Goal: Information Seeking & Learning: Learn about a topic

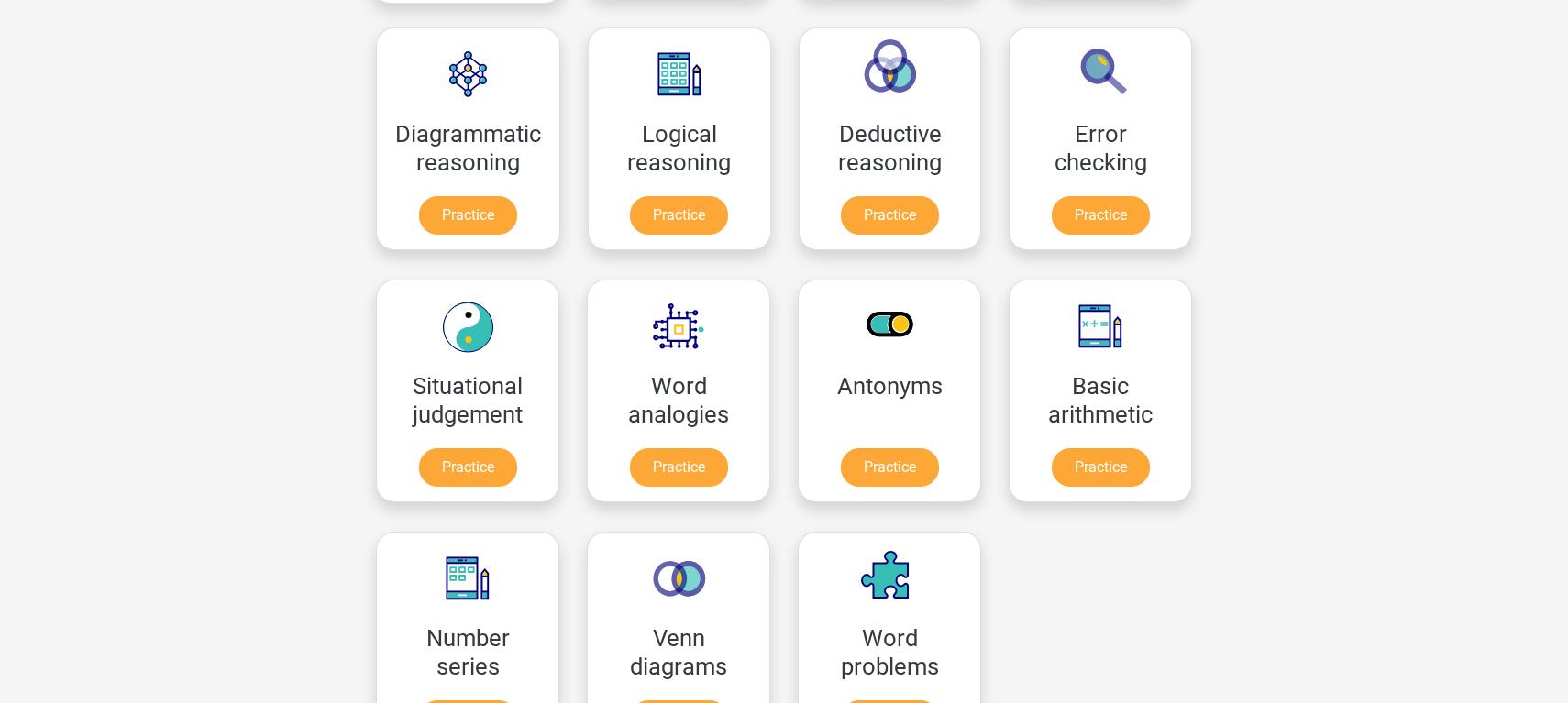
scroll to position [535, 0]
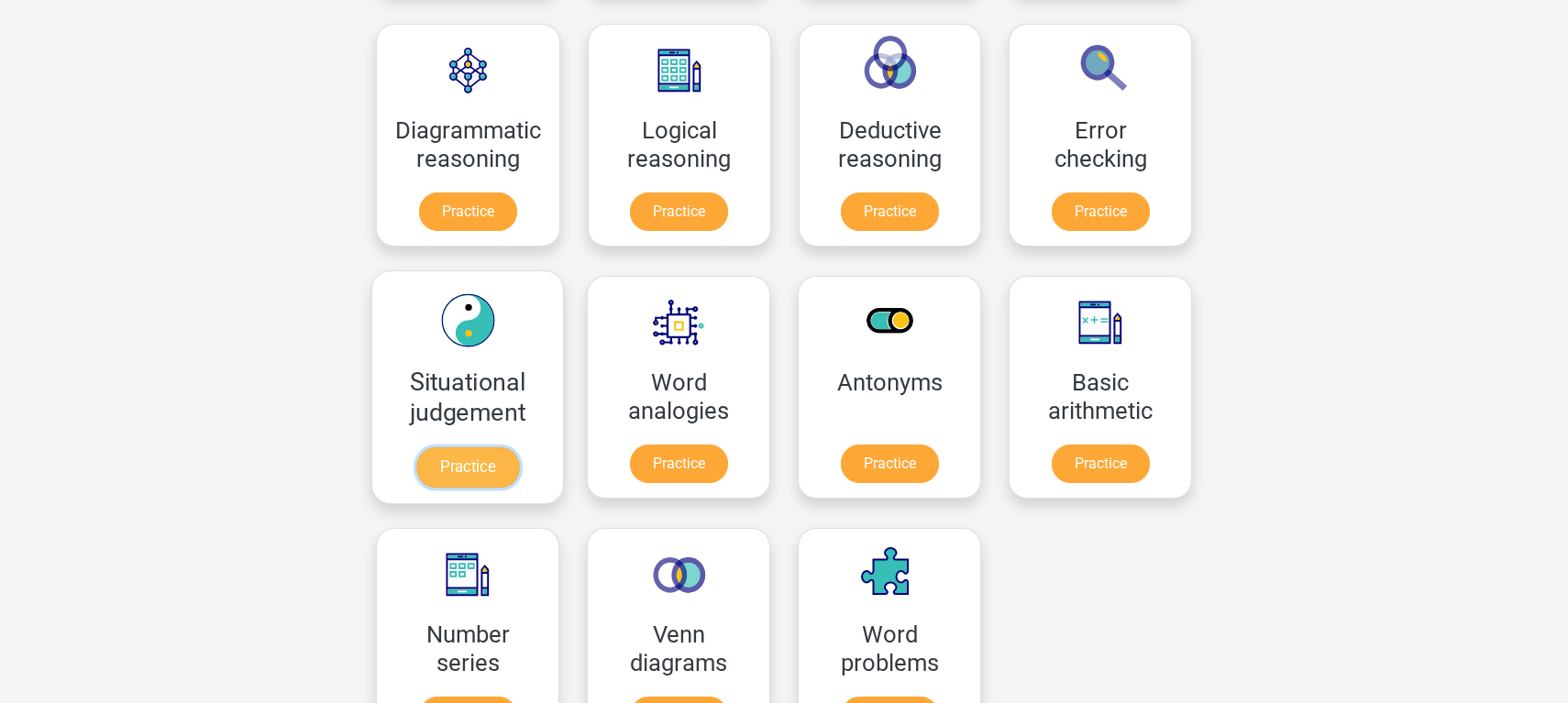
click at [470, 467] on link "Practice" at bounding box center [467, 467] width 102 height 40
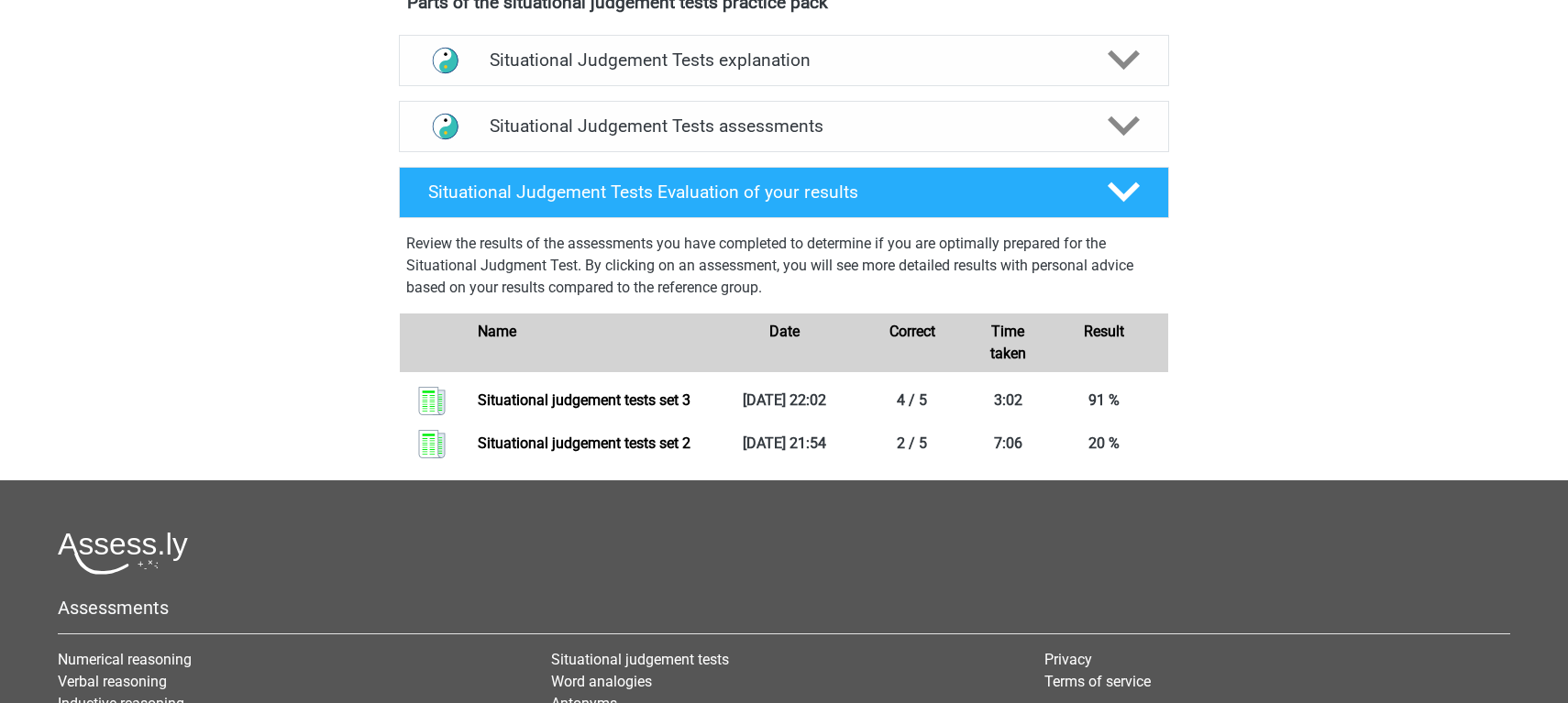
scroll to position [681, 0]
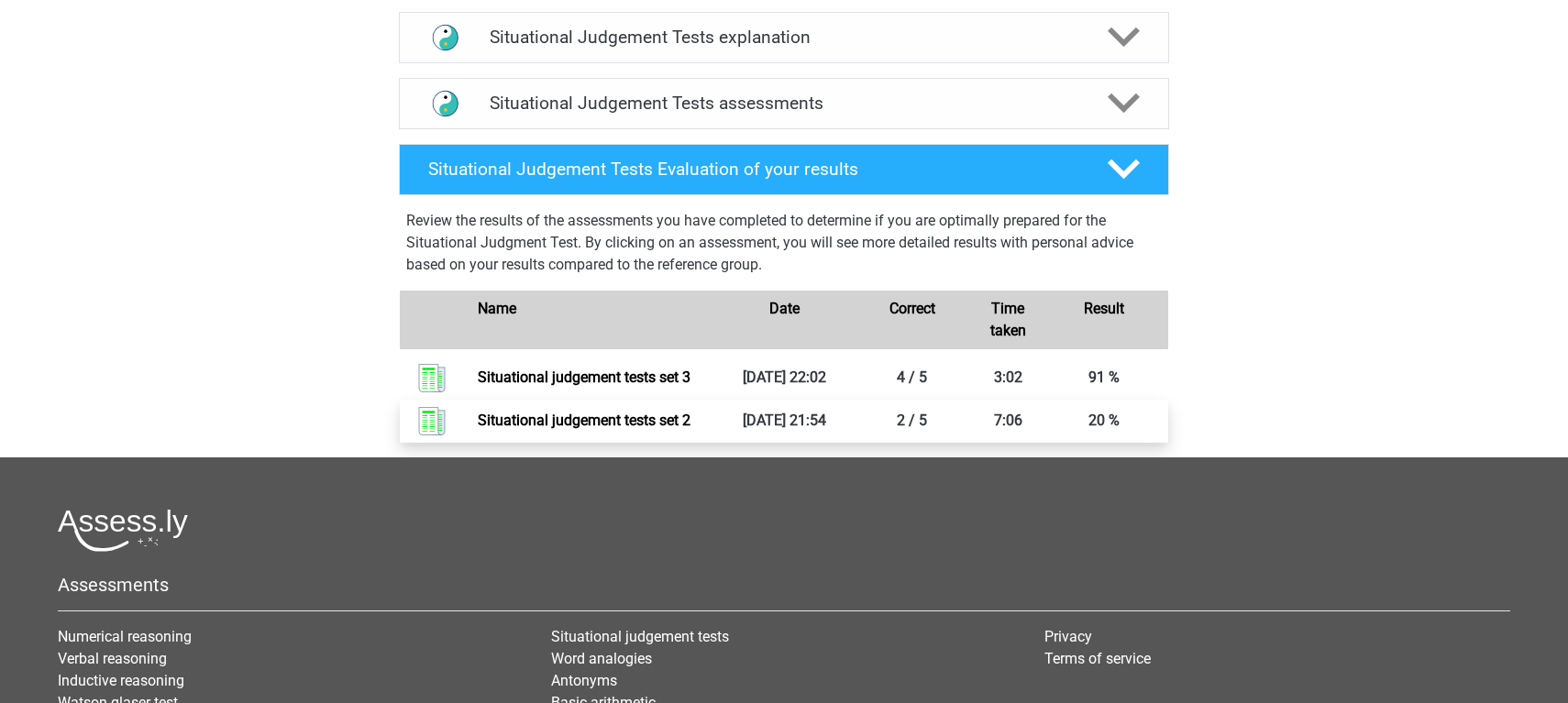
click at [606, 415] on link "Situational judgement tests set 2" at bounding box center [584, 420] width 213 height 17
click at [1121, 104] on polygon at bounding box center [1124, 103] width 32 height 20
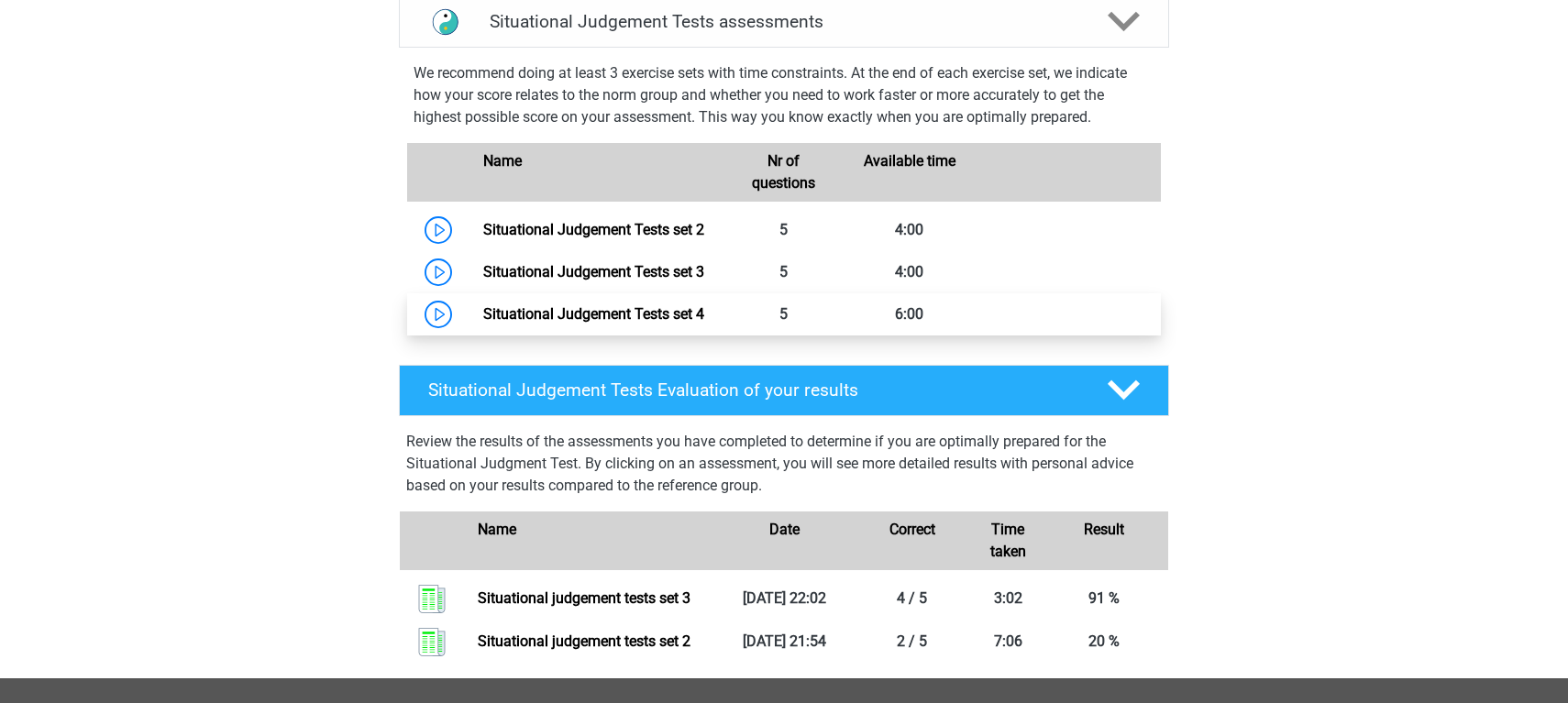
scroll to position [768, 0]
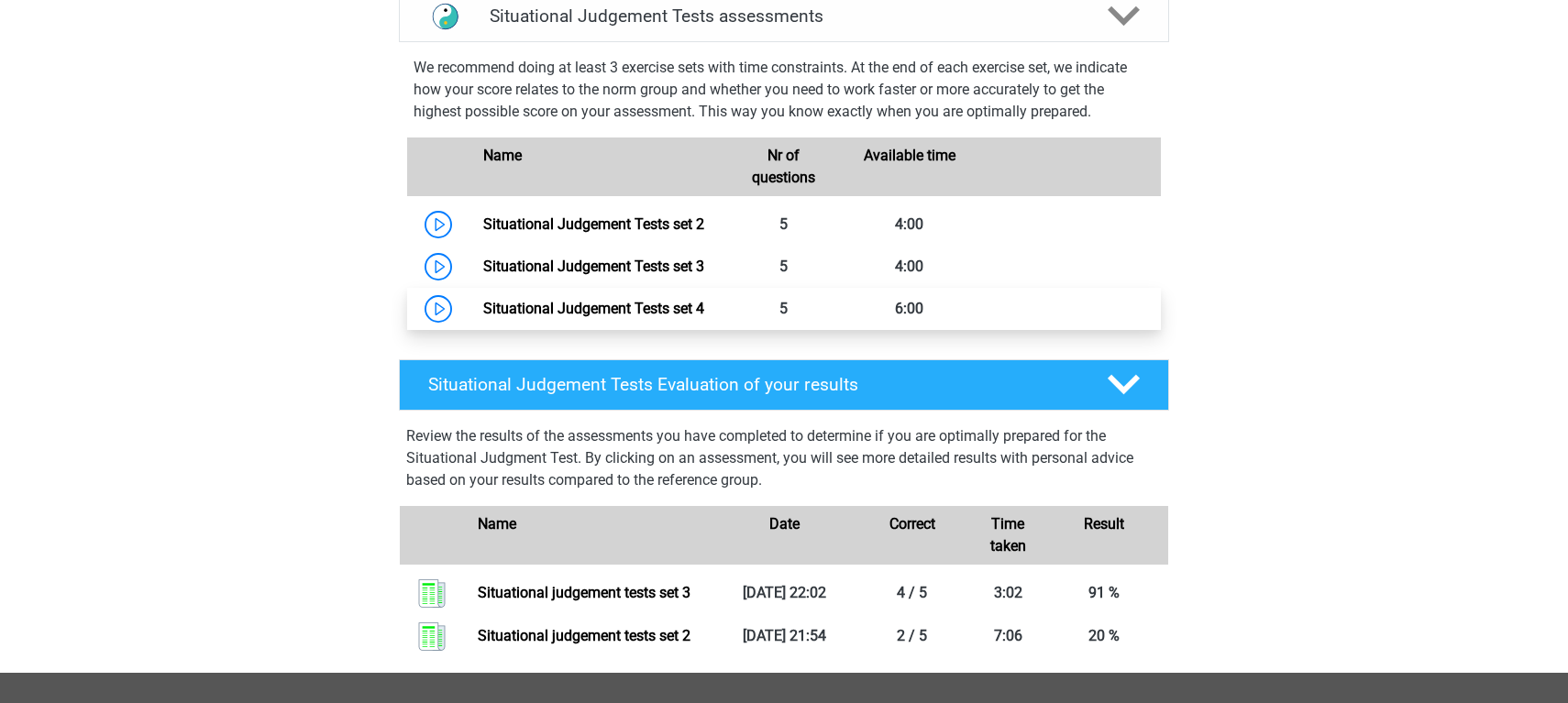
click at [669, 307] on link "Situational Judgement Tests set 4" at bounding box center [593, 309] width 221 height 17
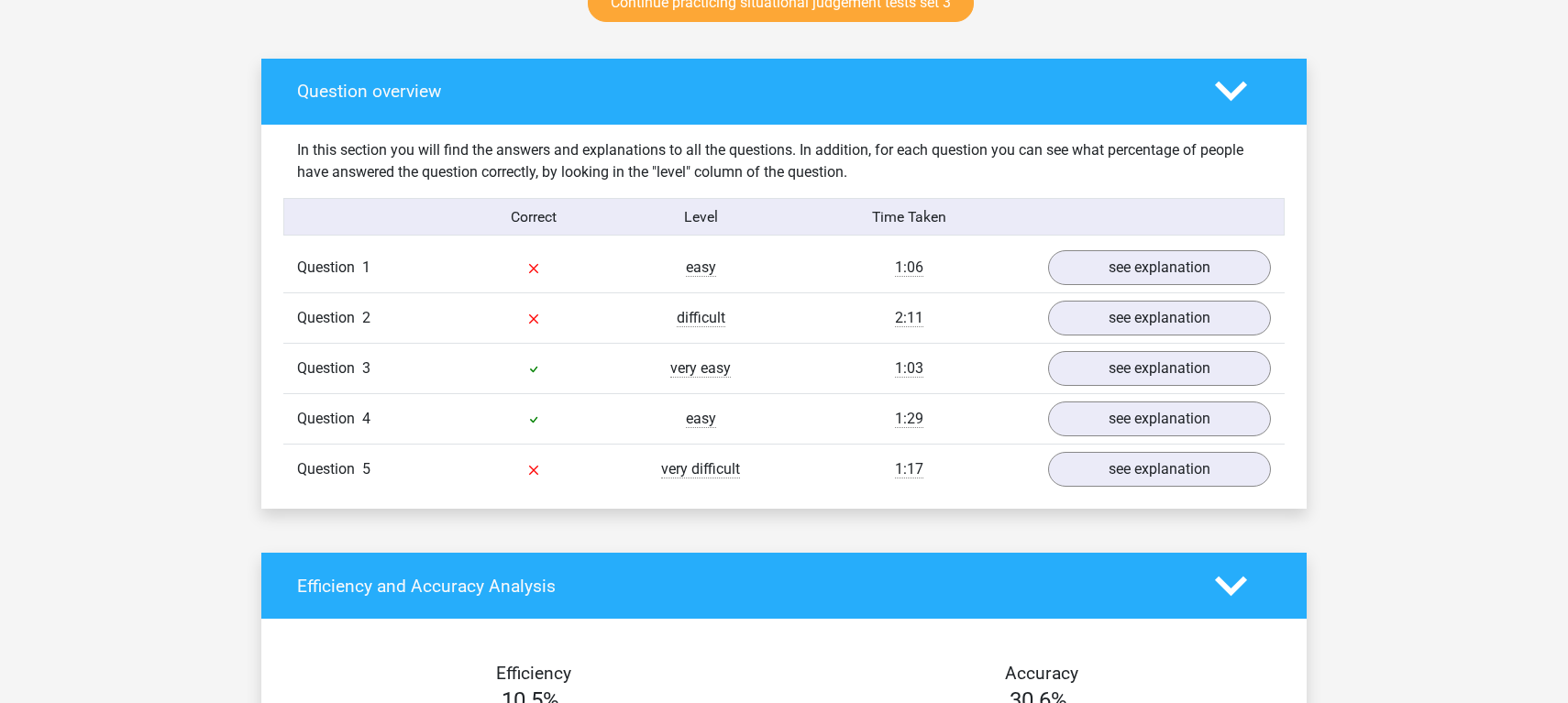
scroll to position [1023, 0]
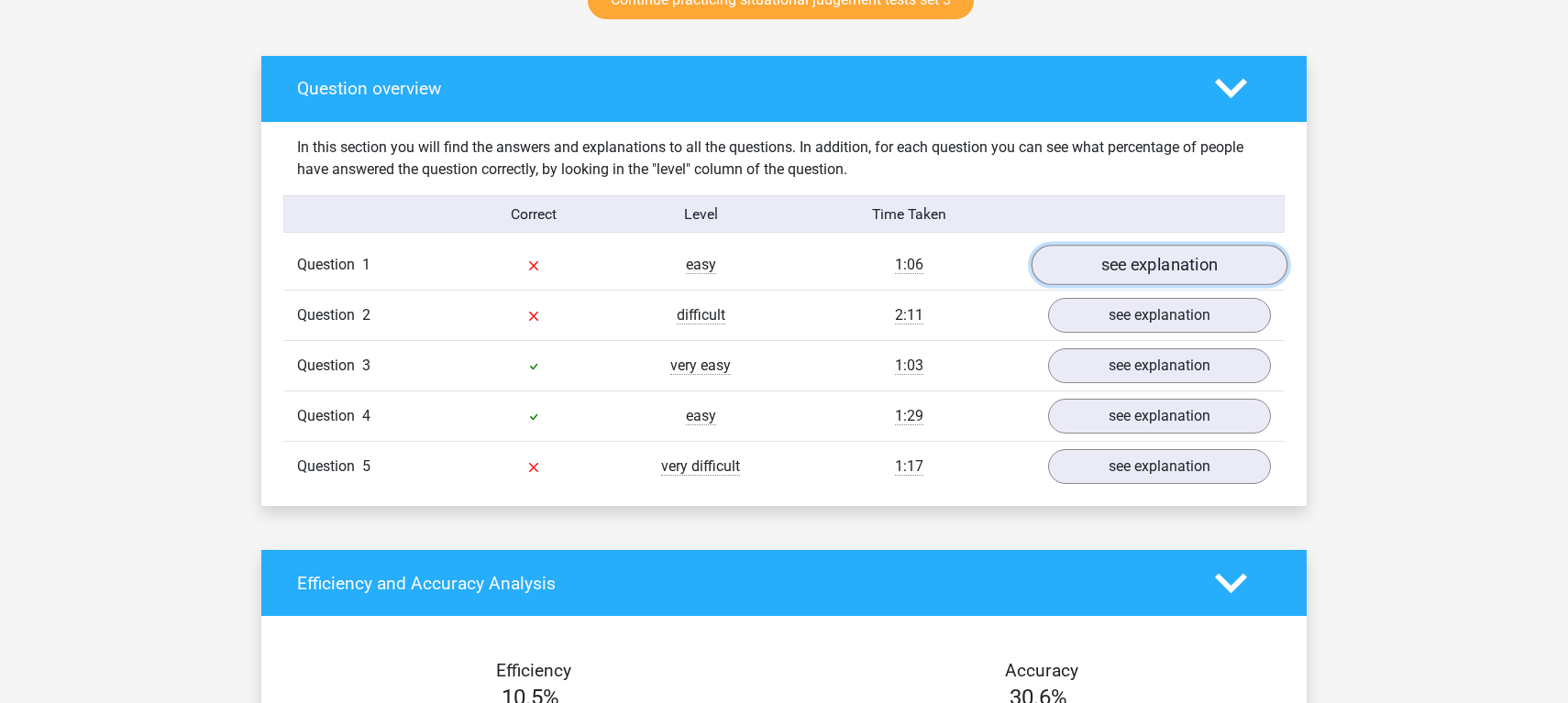
click at [1134, 259] on link "see explanation" at bounding box center [1160, 266] width 256 height 40
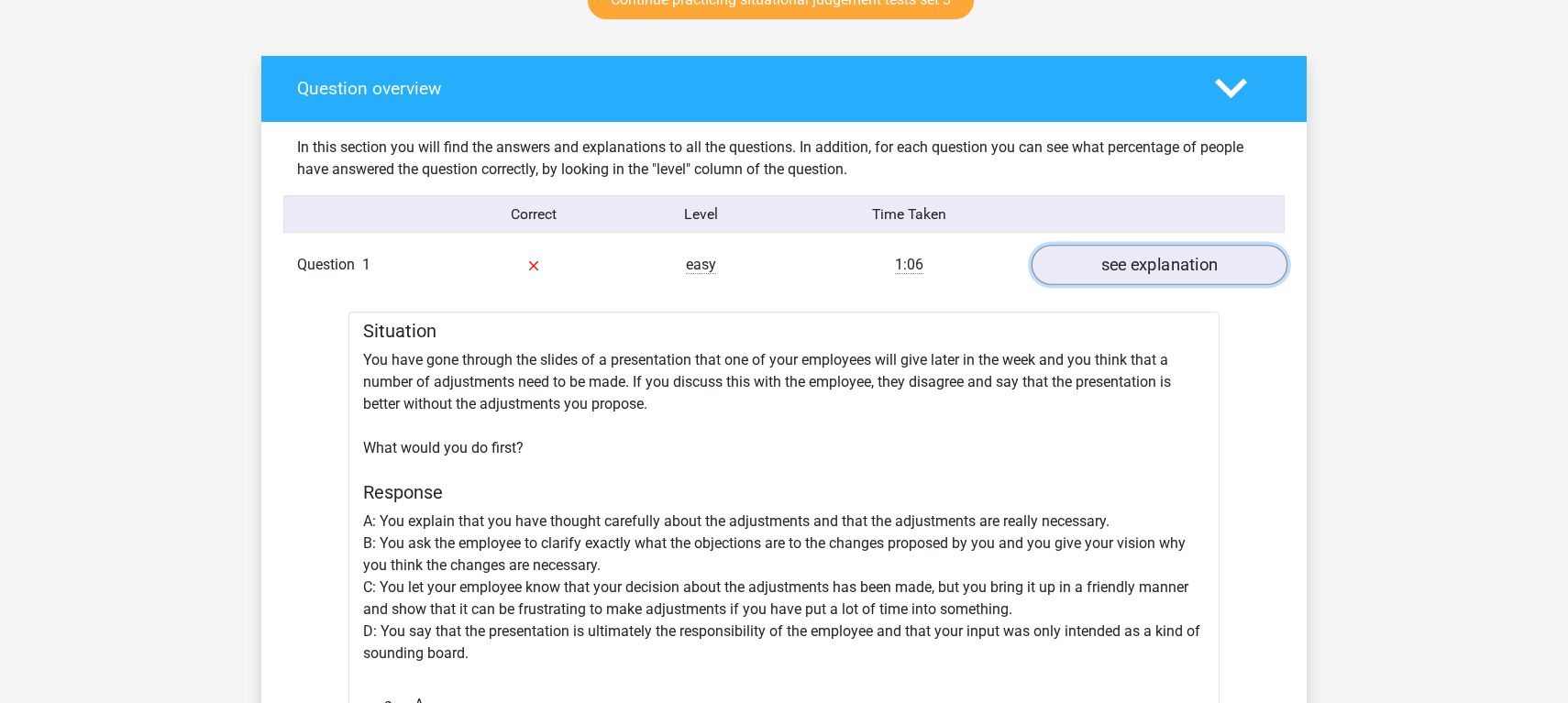
click at [1169, 268] on link "see explanation" at bounding box center [1160, 266] width 256 height 40
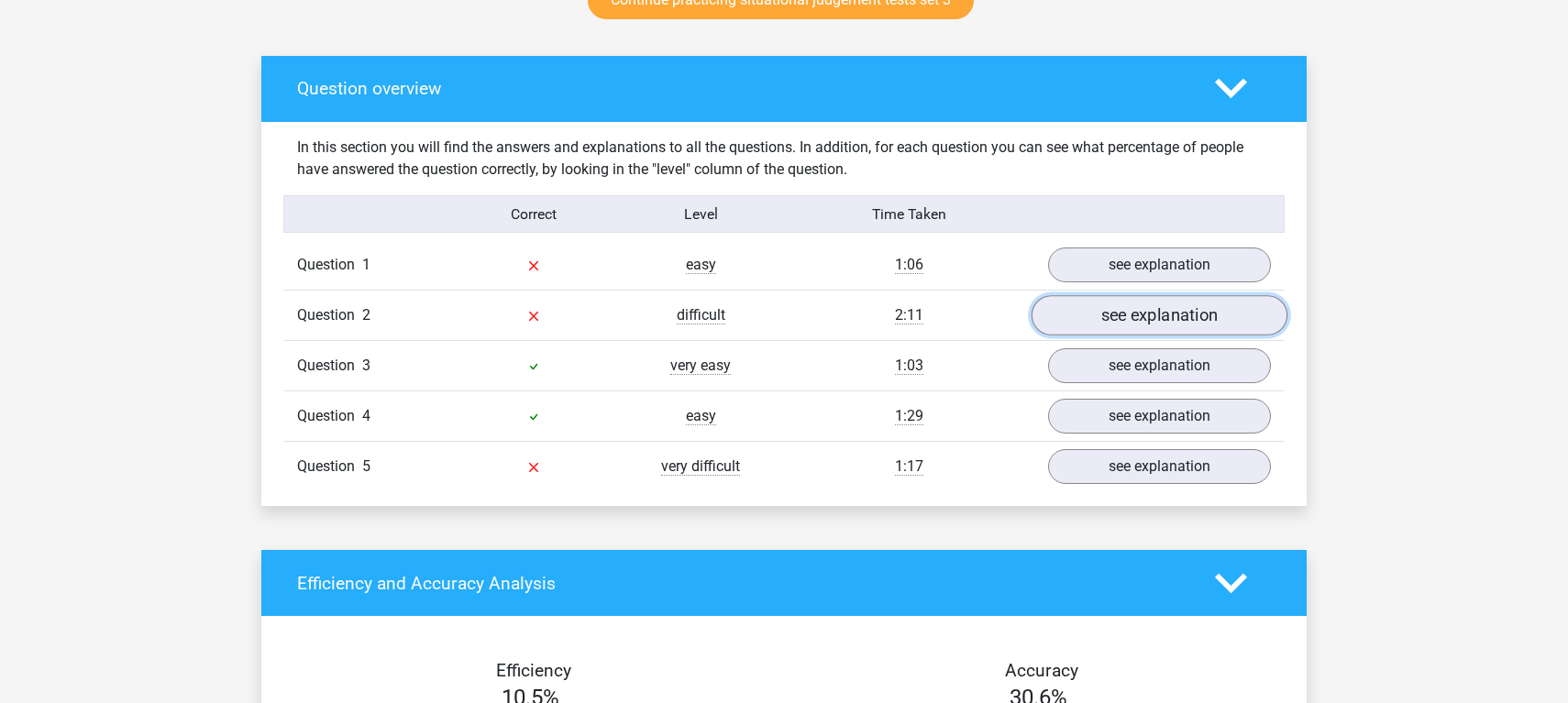
click at [1154, 316] on link "see explanation" at bounding box center [1160, 316] width 256 height 40
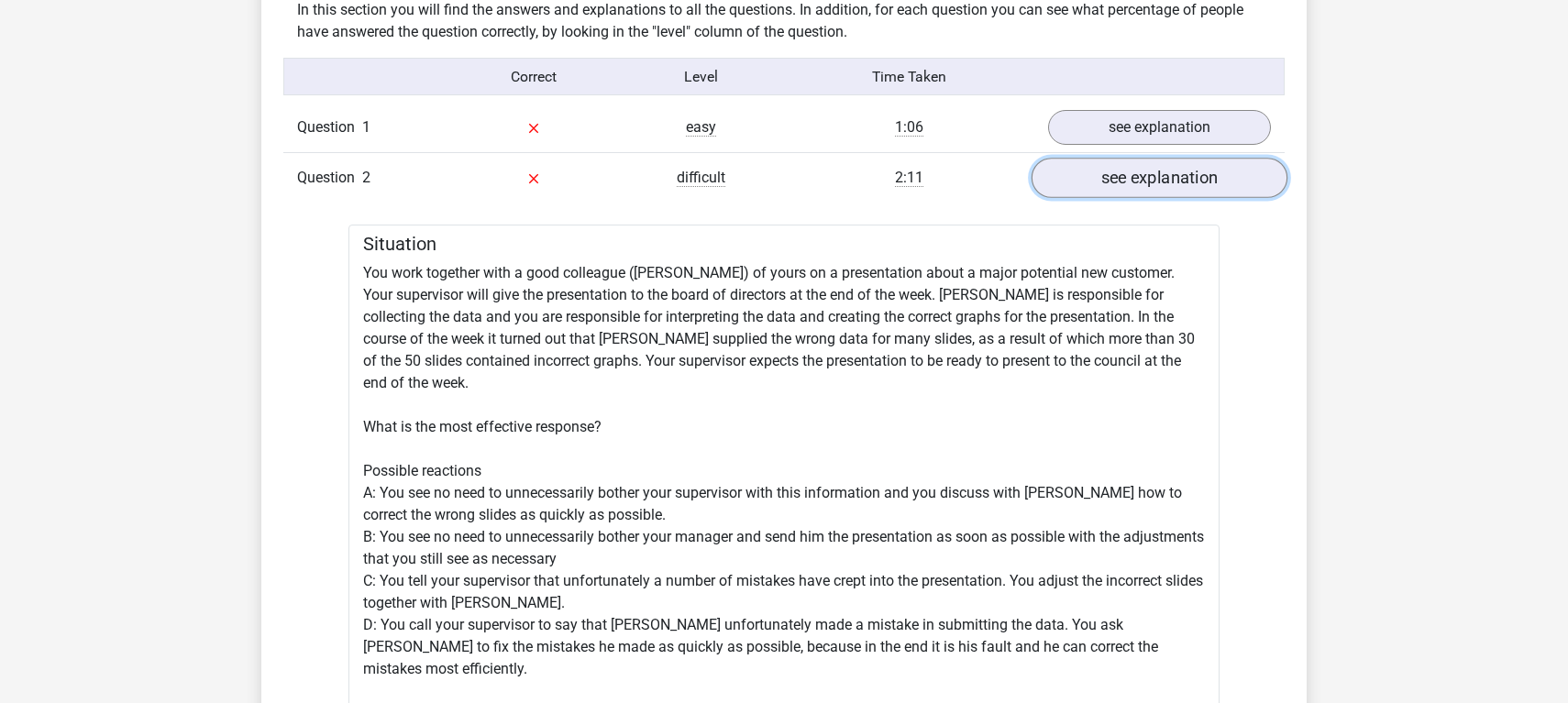
scroll to position [1167, 0]
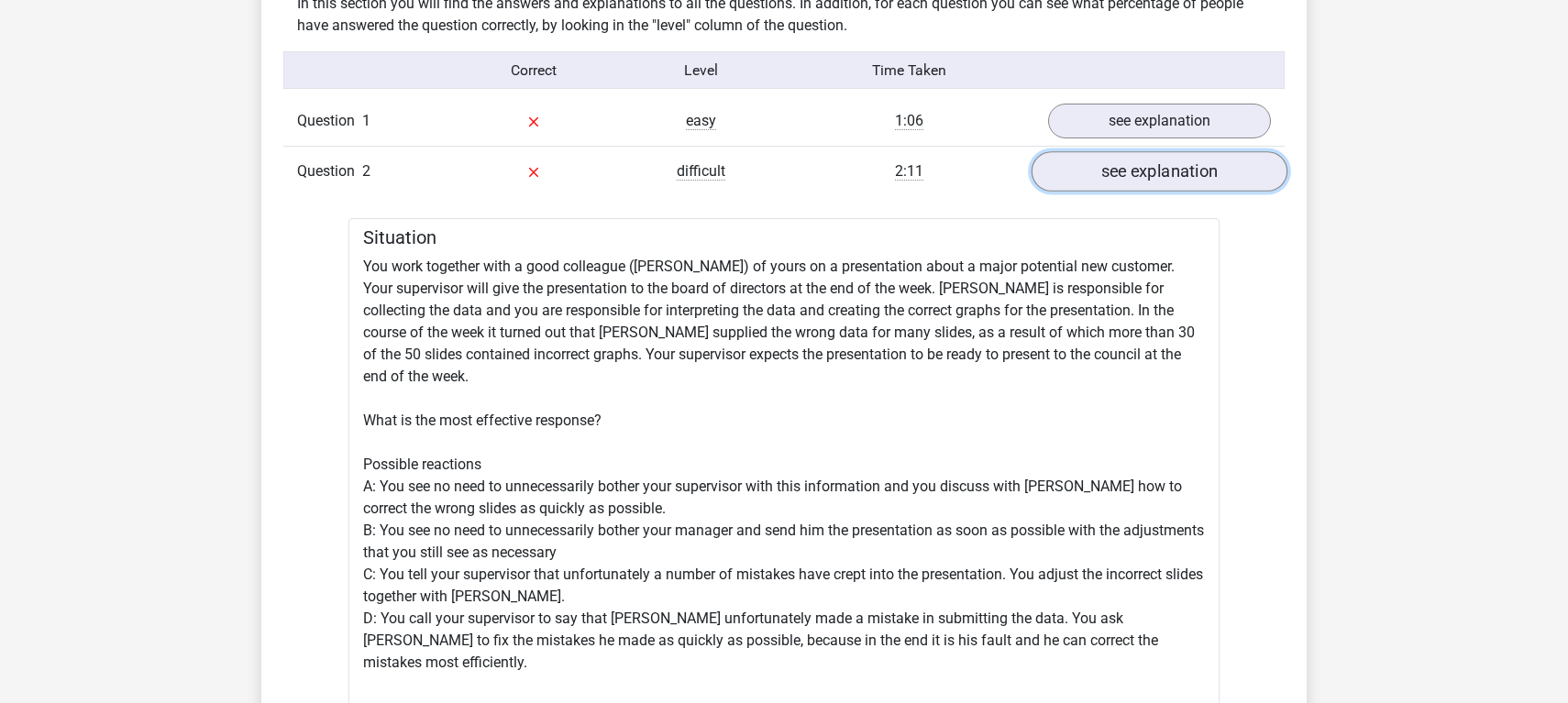
click at [1155, 172] on link "see explanation" at bounding box center [1160, 172] width 256 height 40
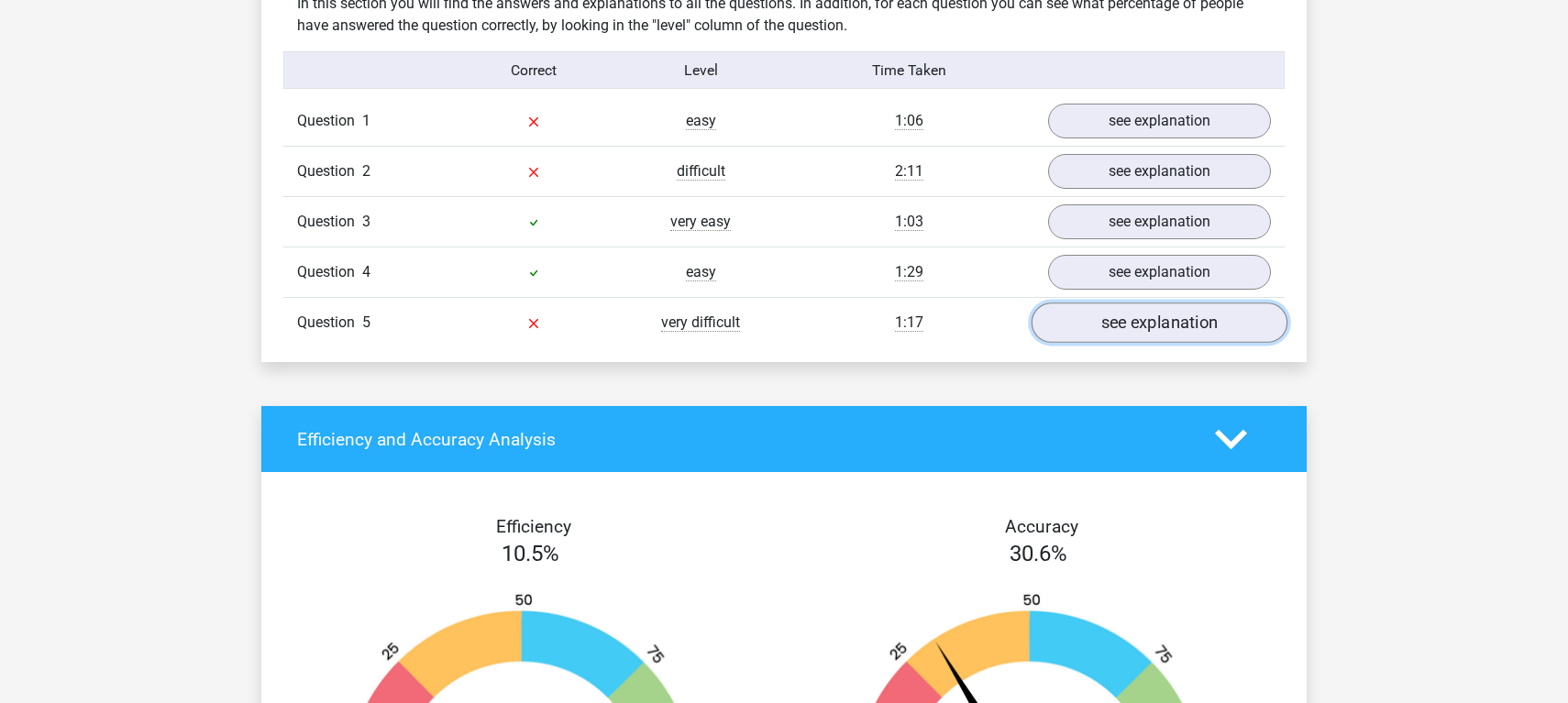
click at [1144, 330] on link "see explanation" at bounding box center [1160, 324] width 256 height 40
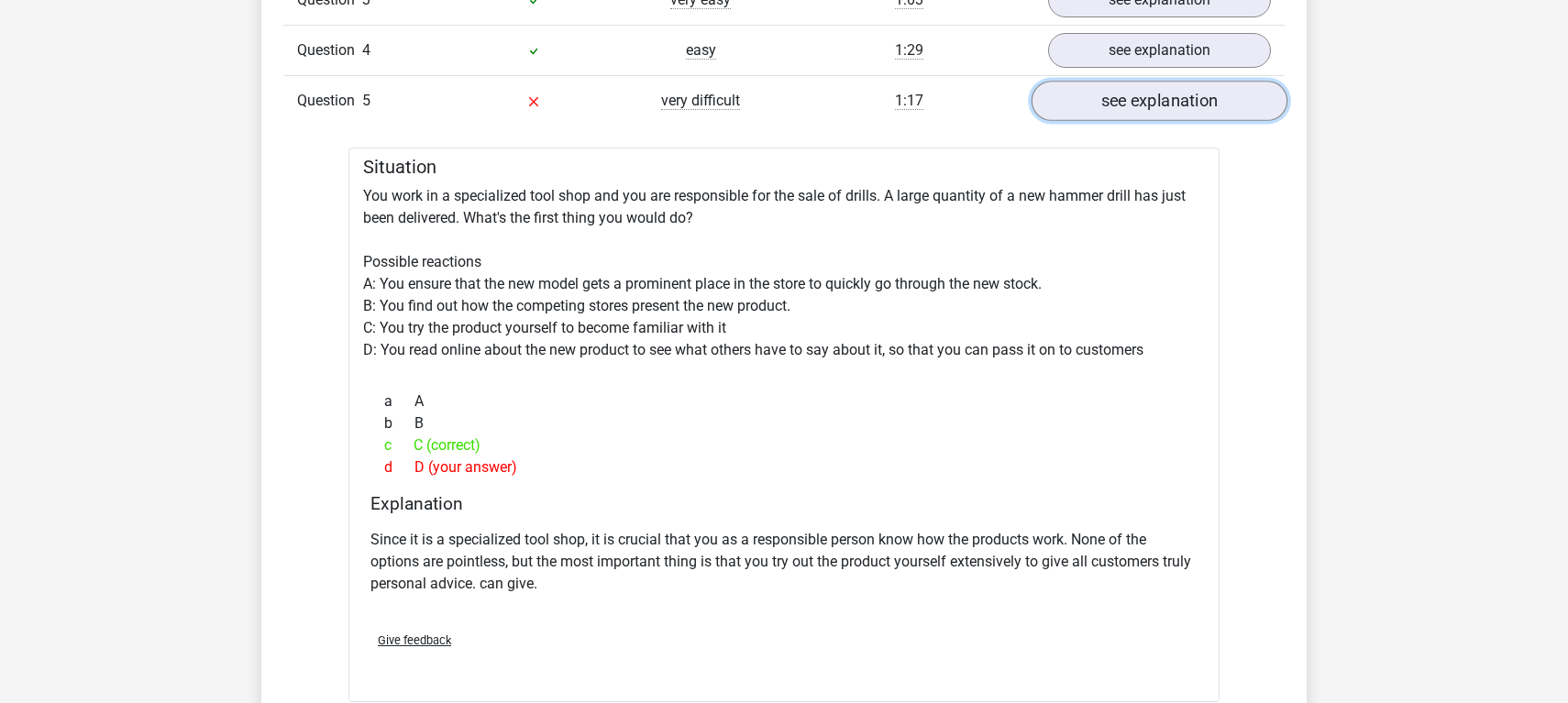
scroll to position [1390, 0]
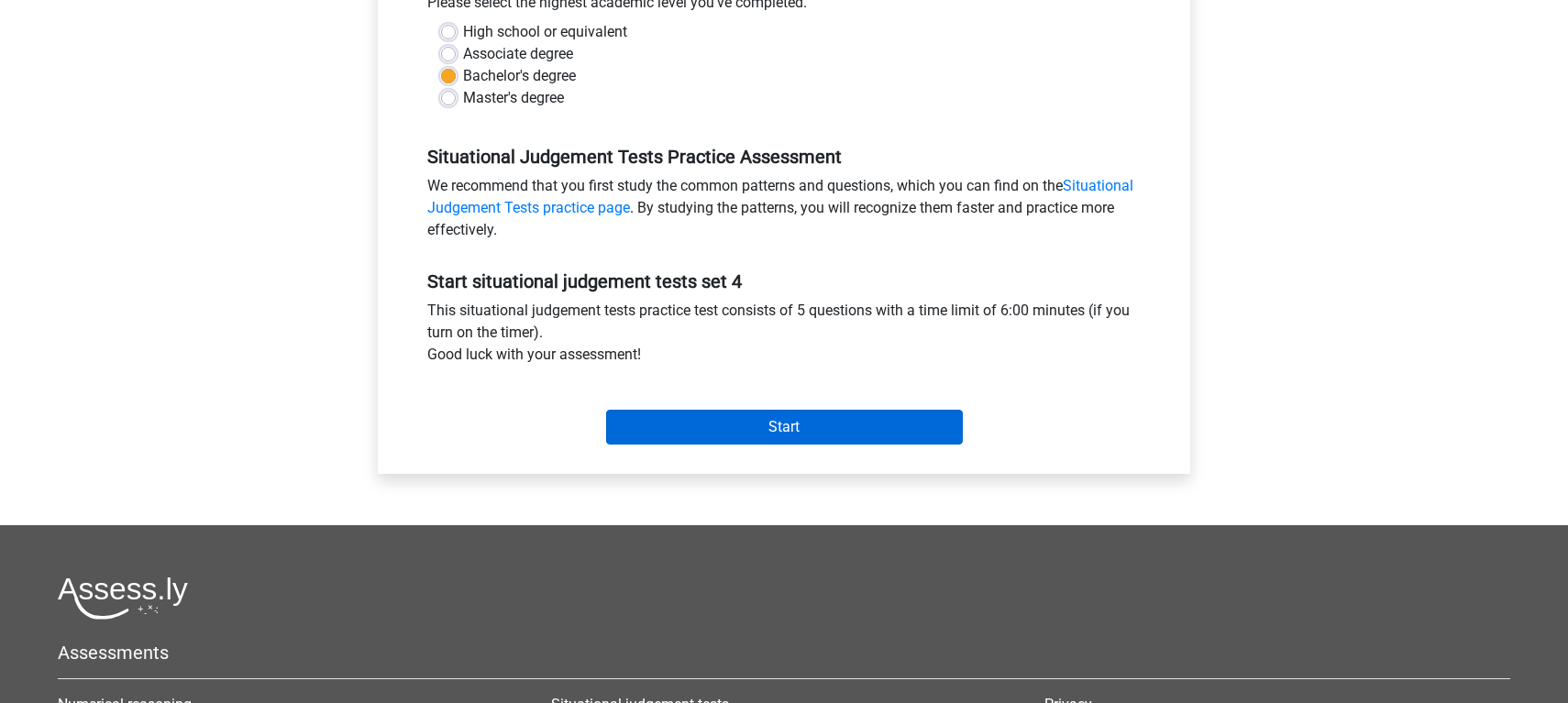
scroll to position [449, 0]
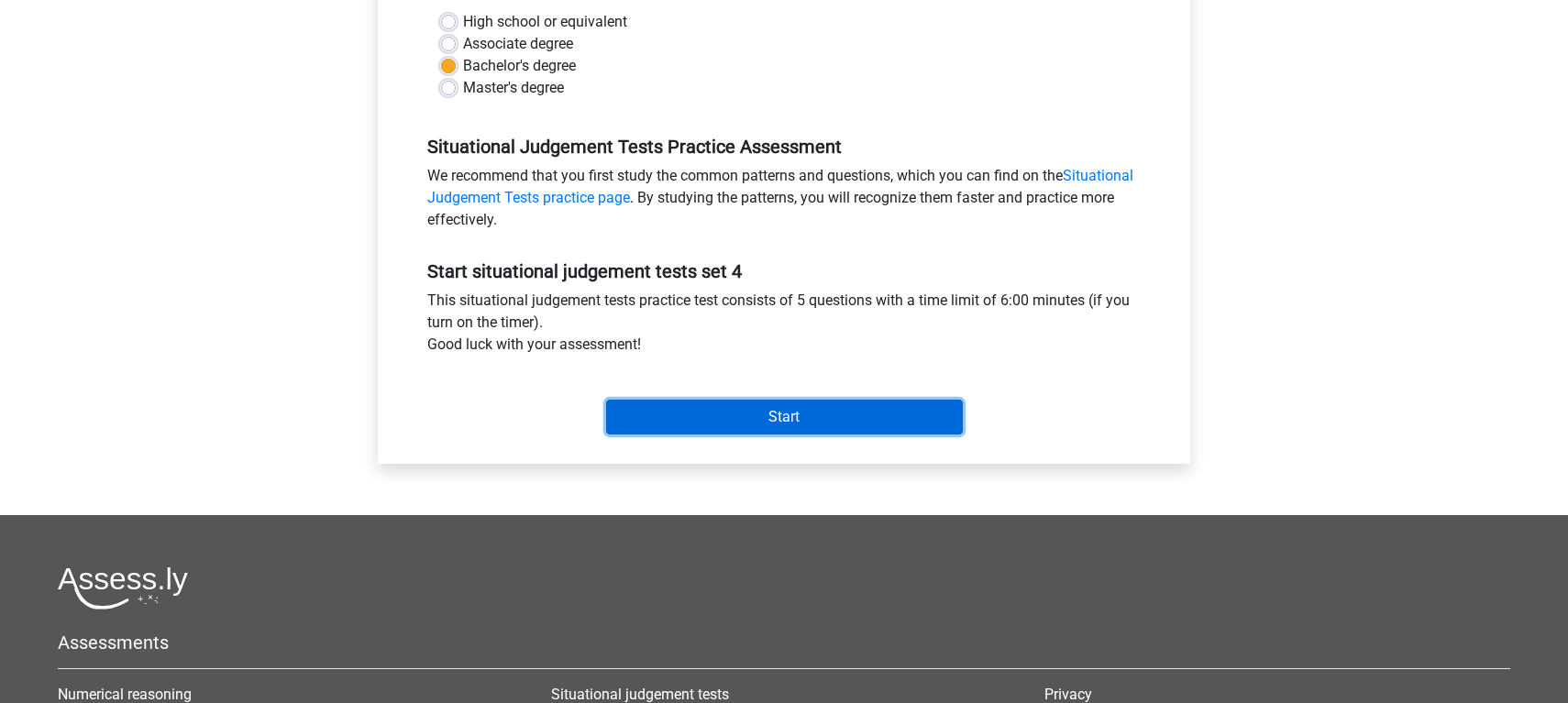
click at [805, 430] on input "Start" at bounding box center [784, 416] width 356 height 34
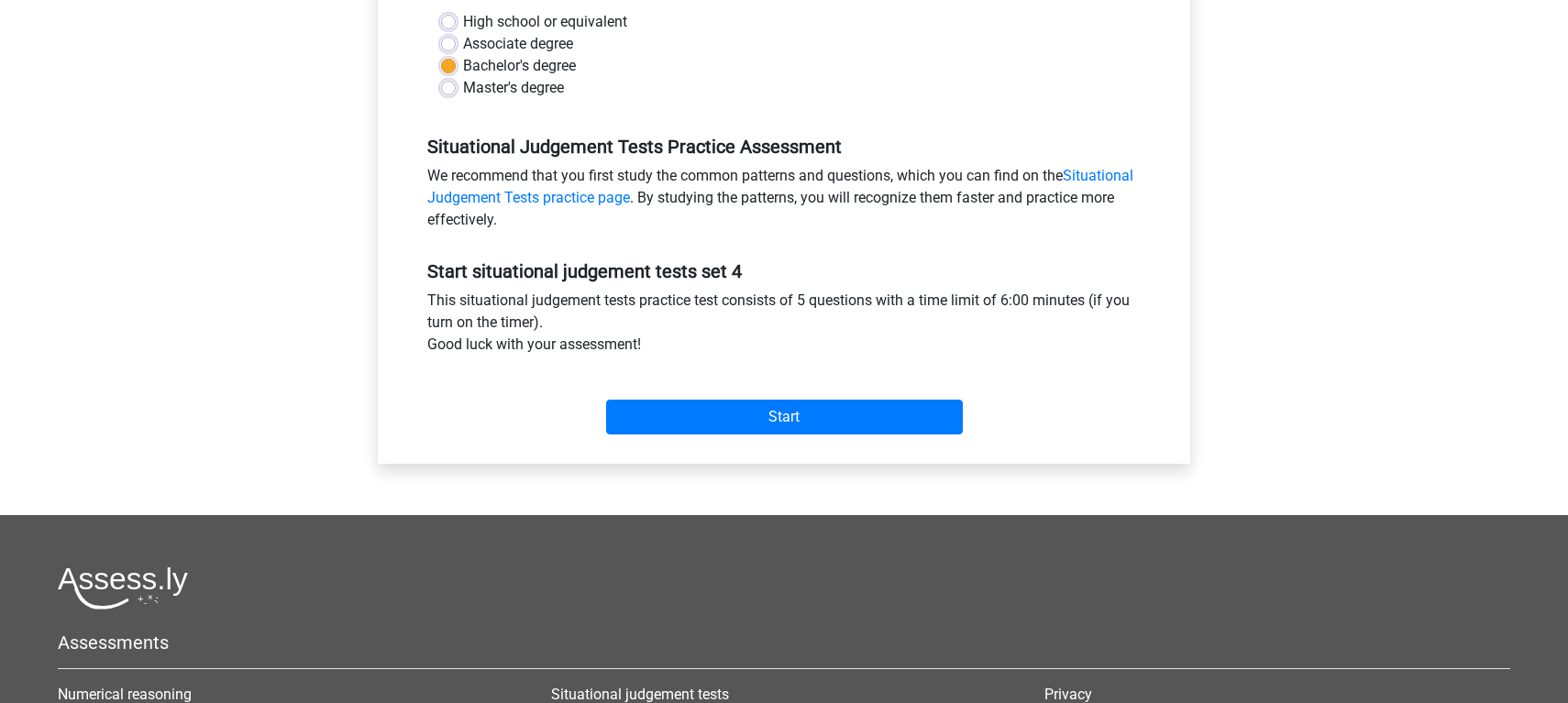
scroll to position [0, 0]
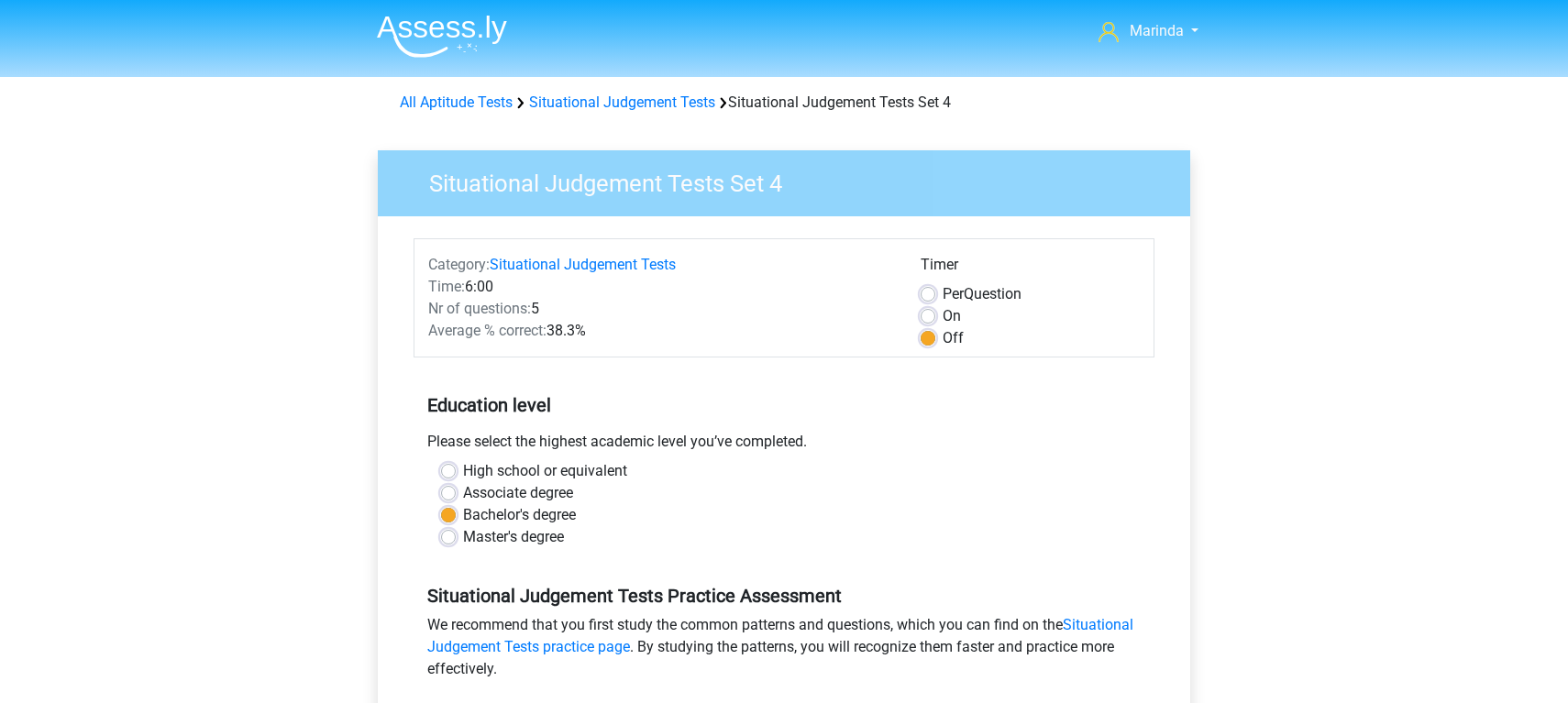
click at [436, 34] on img at bounding box center [441, 35] width 130 height 43
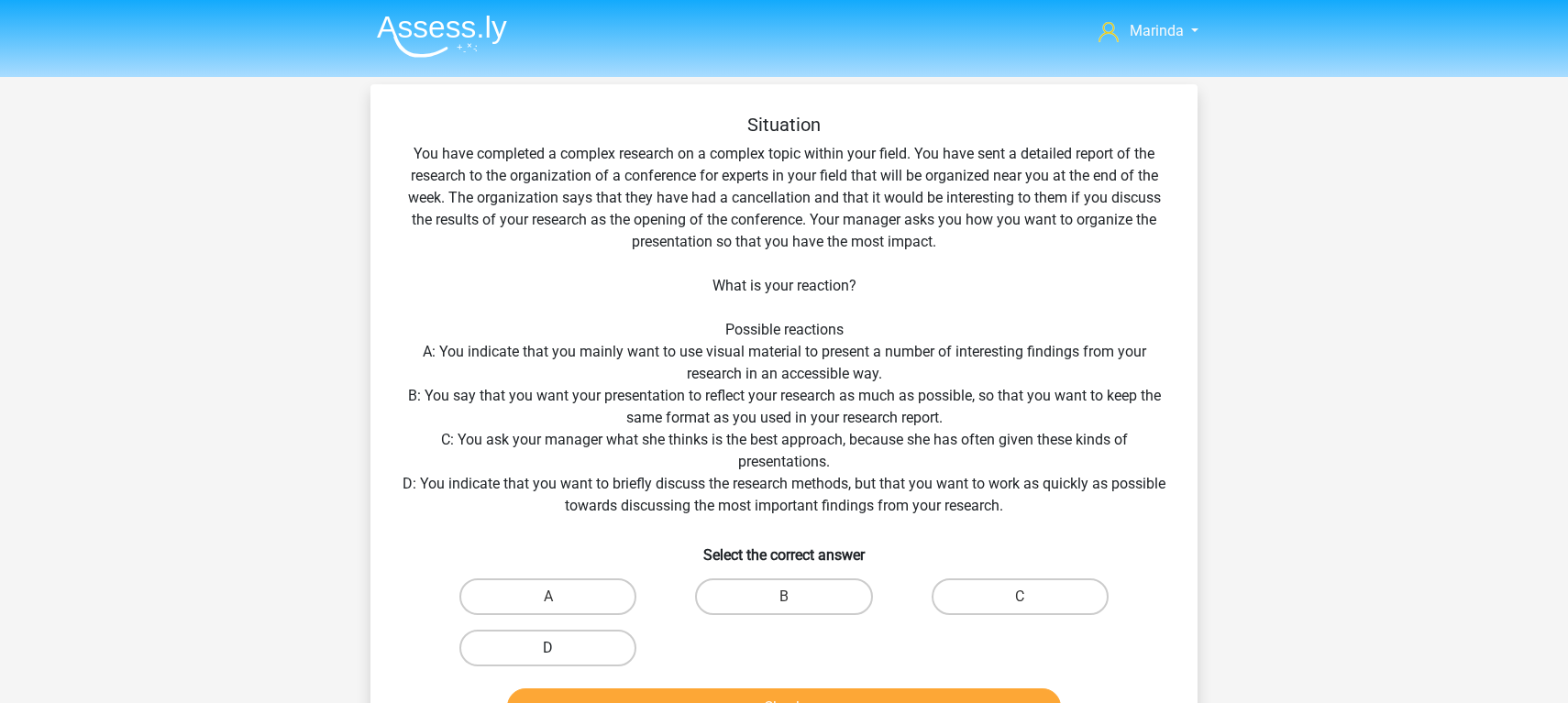
click at [570, 643] on label "D" at bounding box center [548, 648] width 177 height 36
click at [560, 649] on input "D" at bounding box center [554, 654] width 11 height 11
radio input "true"
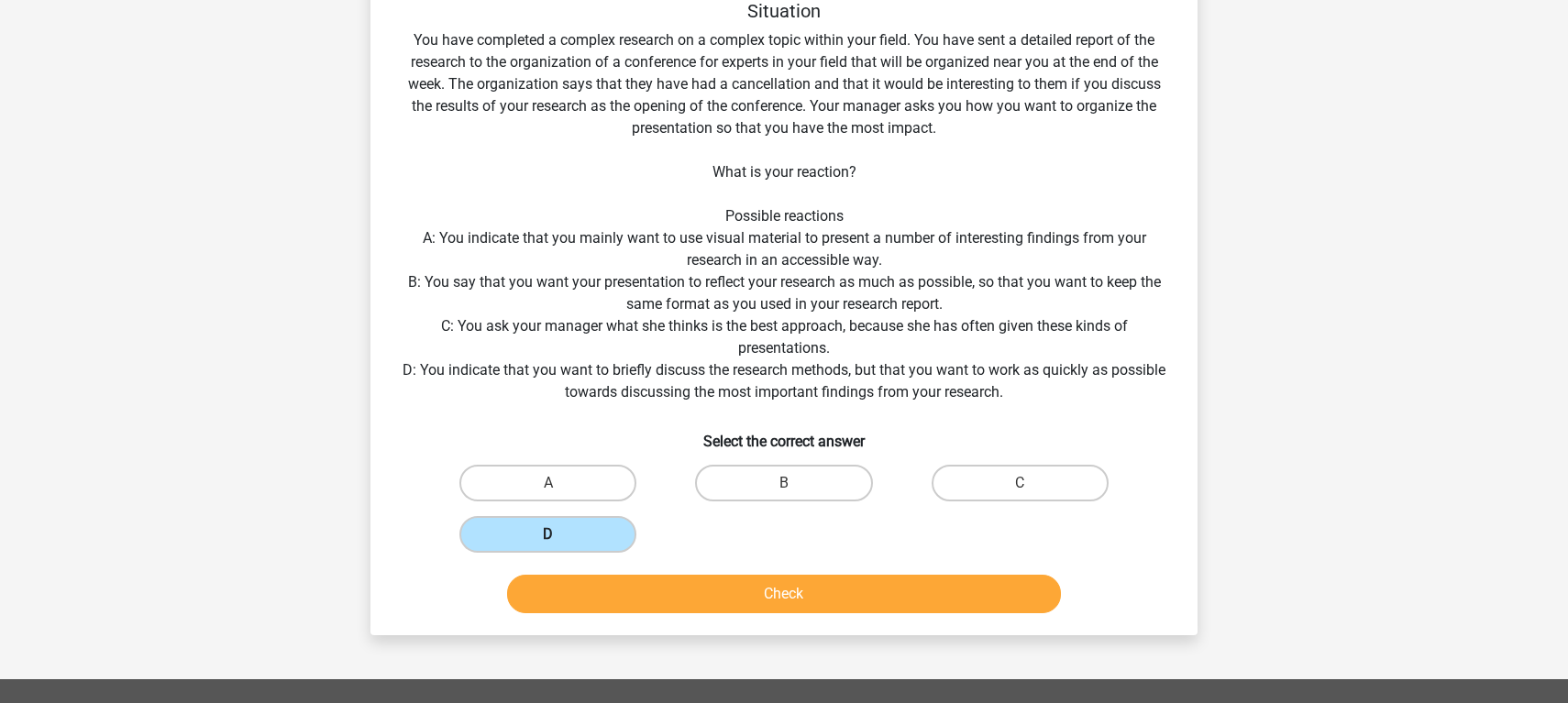
scroll to position [130, 0]
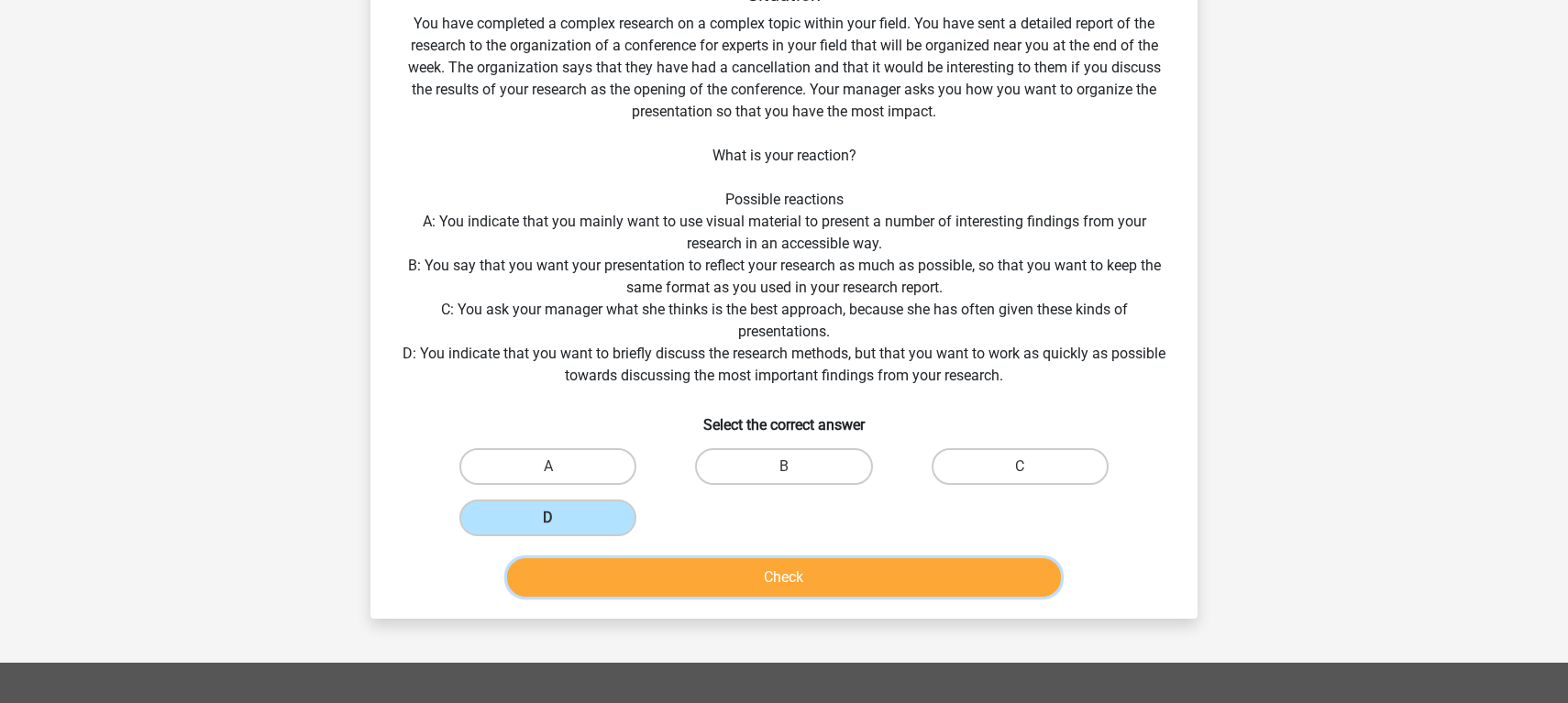
click at [719, 580] on button "Check" at bounding box center [784, 577] width 555 height 38
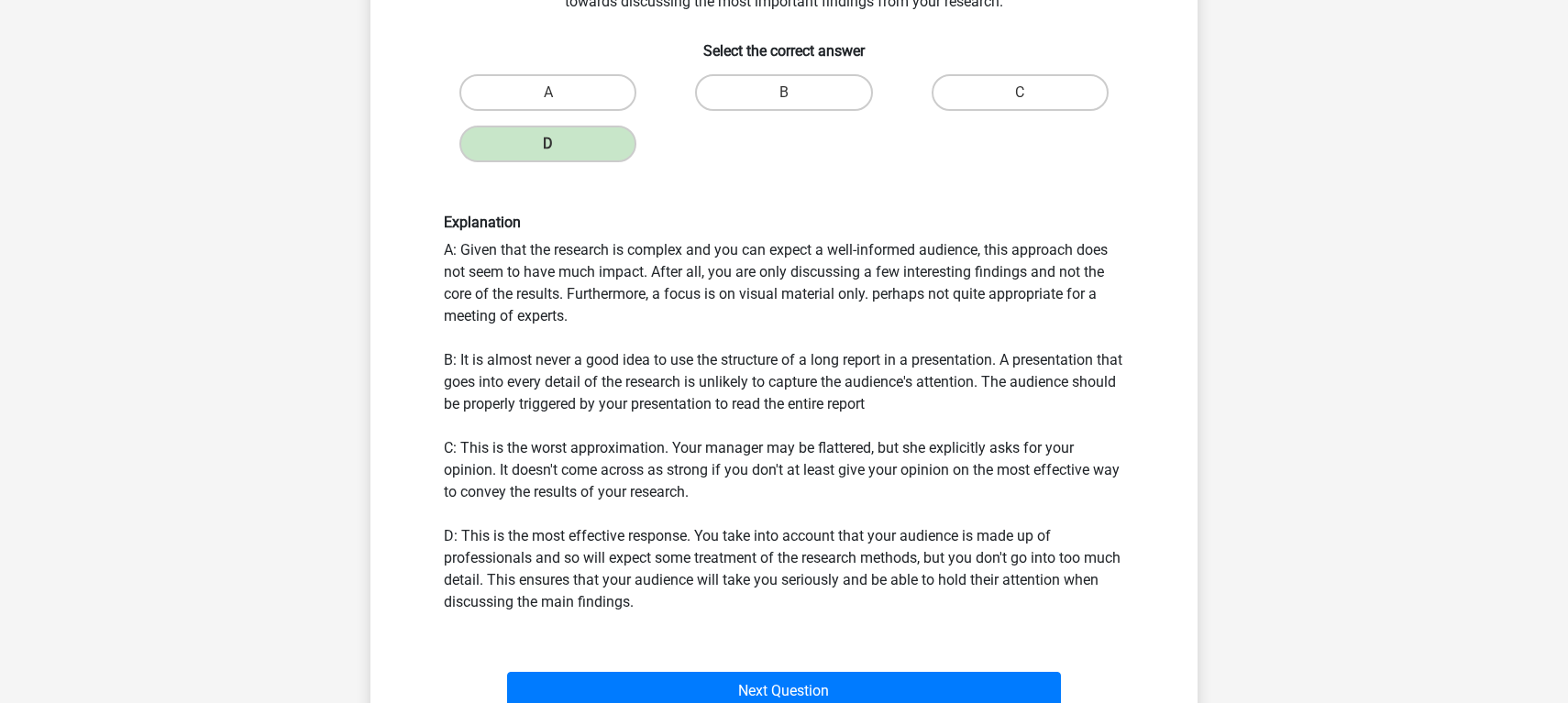
scroll to position [512, 0]
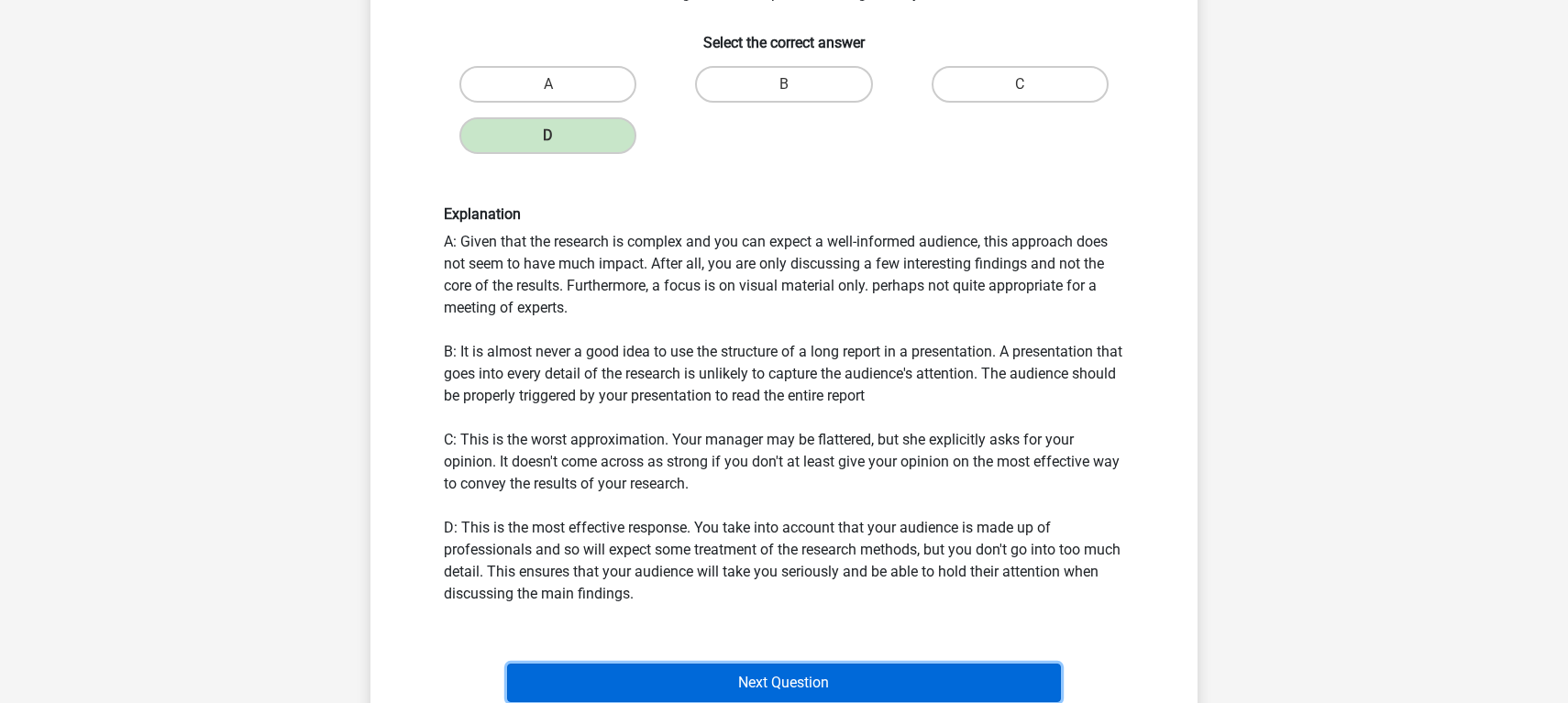
click at [799, 685] on button "Next Question" at bounding box center [784, 683] width 555 height 38
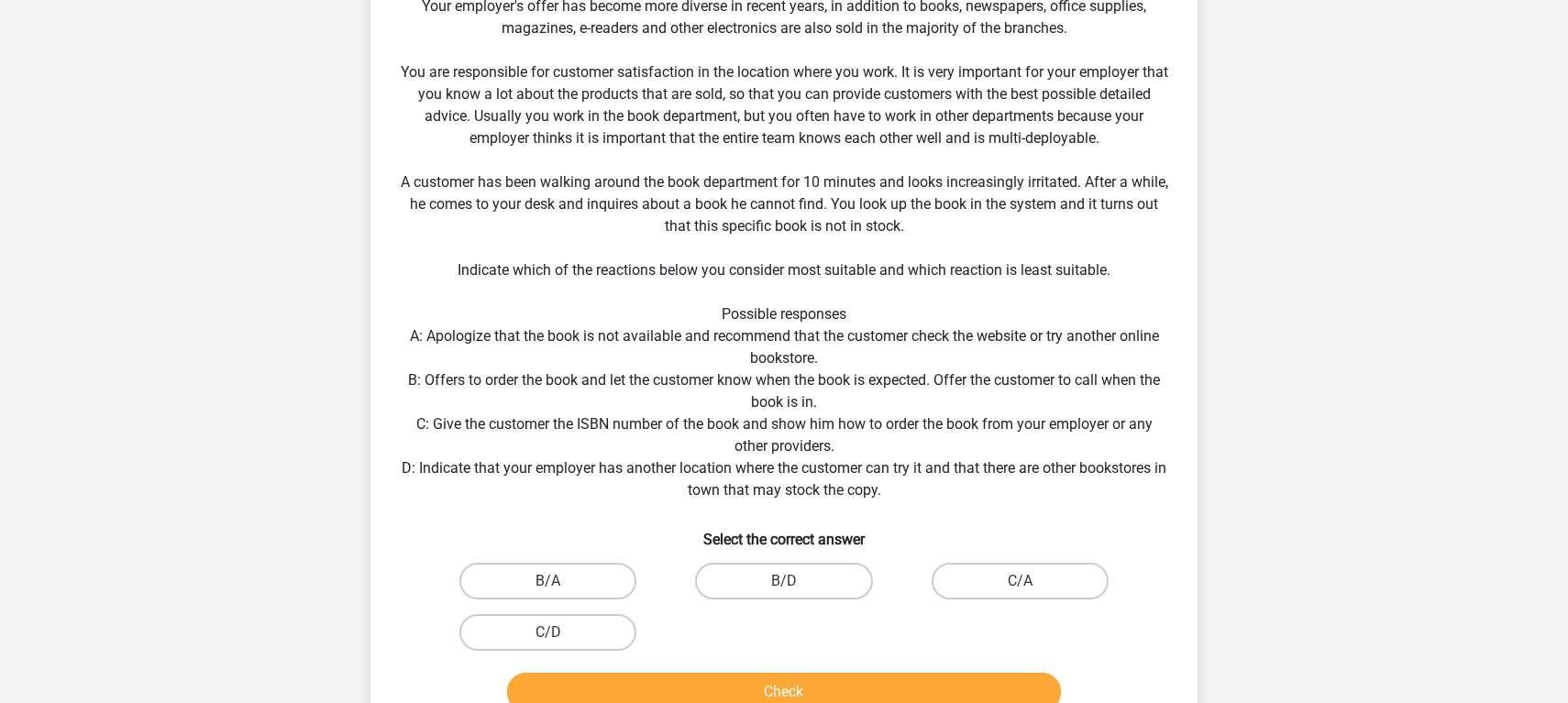
scroll to position [220, 0]
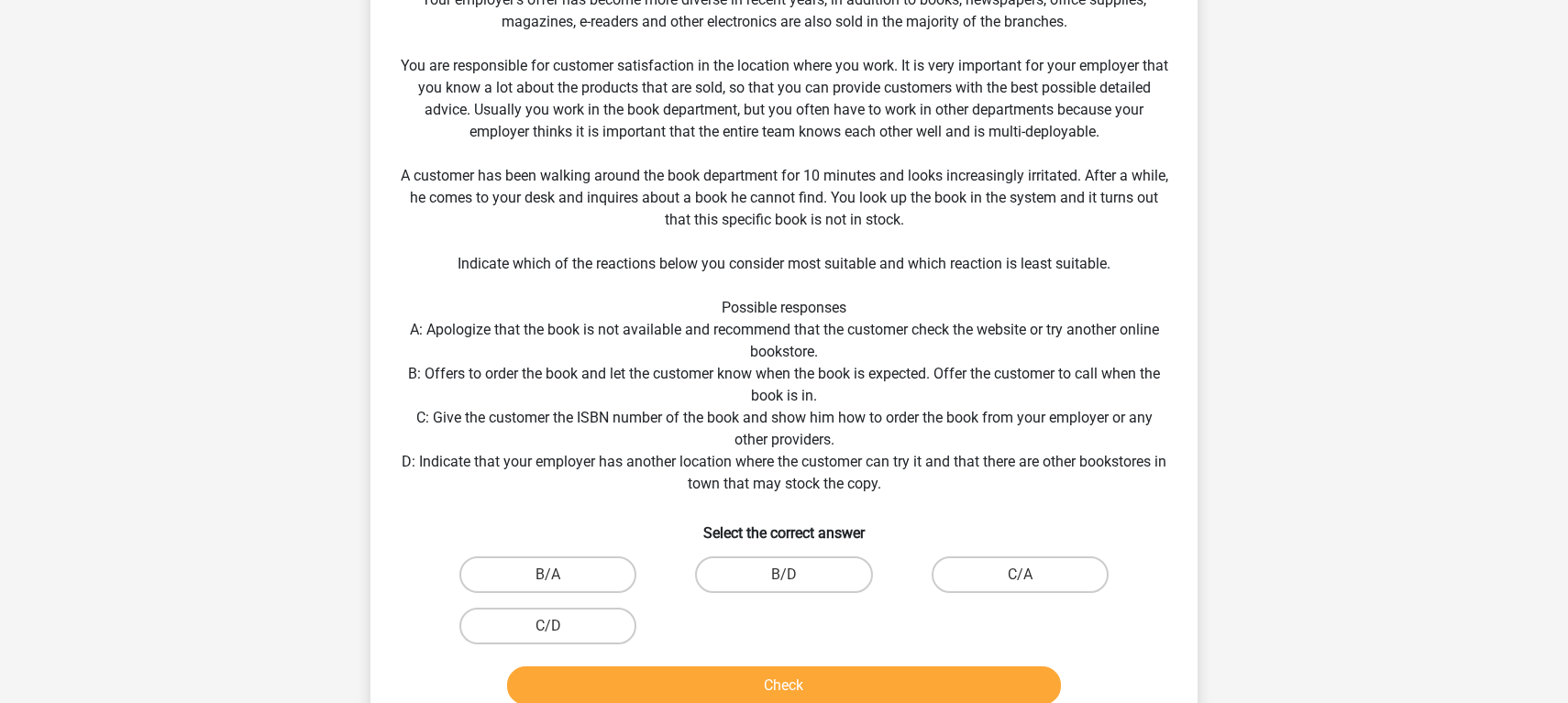
click at [793, 580] on input "B/D" at bounding box center [790, 581] width 11 height 11
radio input "true"
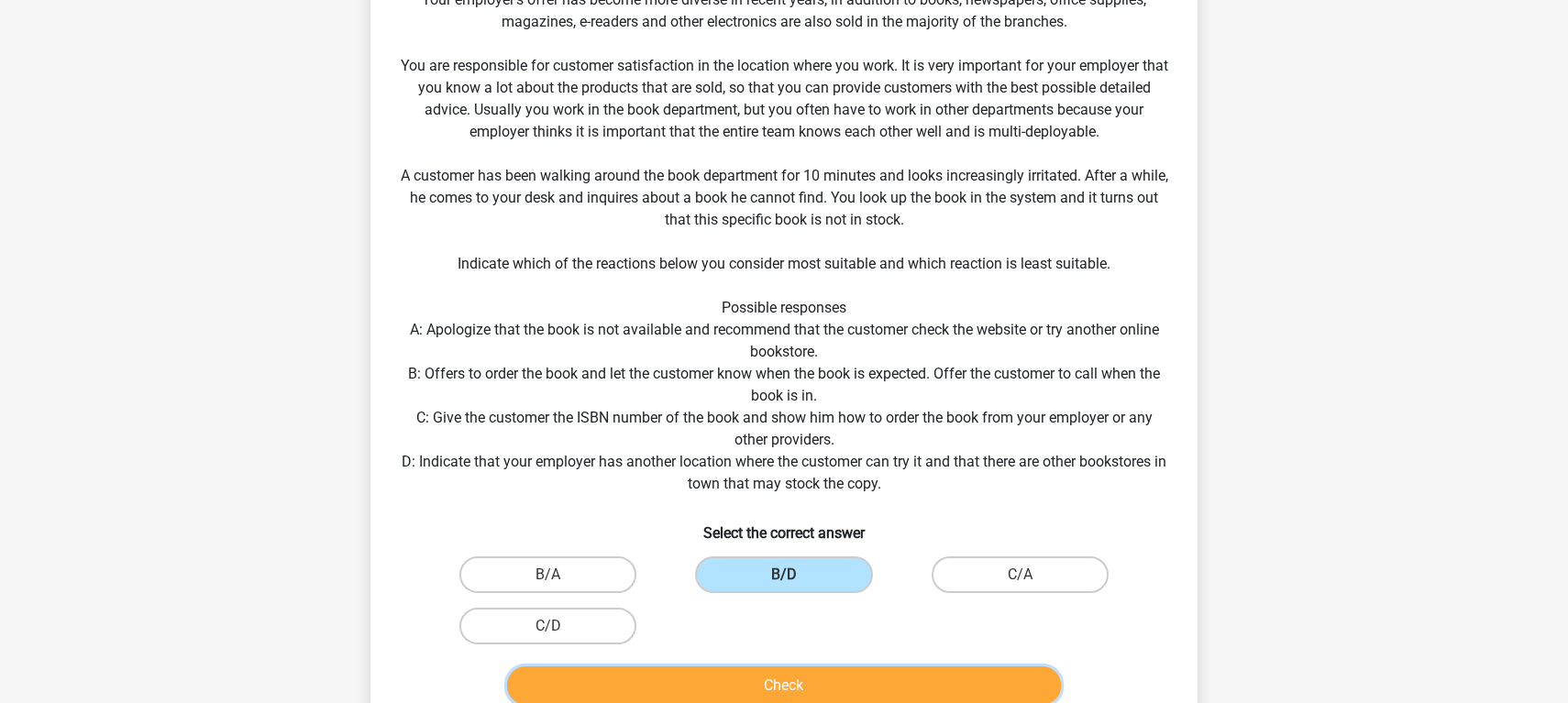
click at [796, 684] on button "Check" at bounding box center [784, 686] width 555 height 38
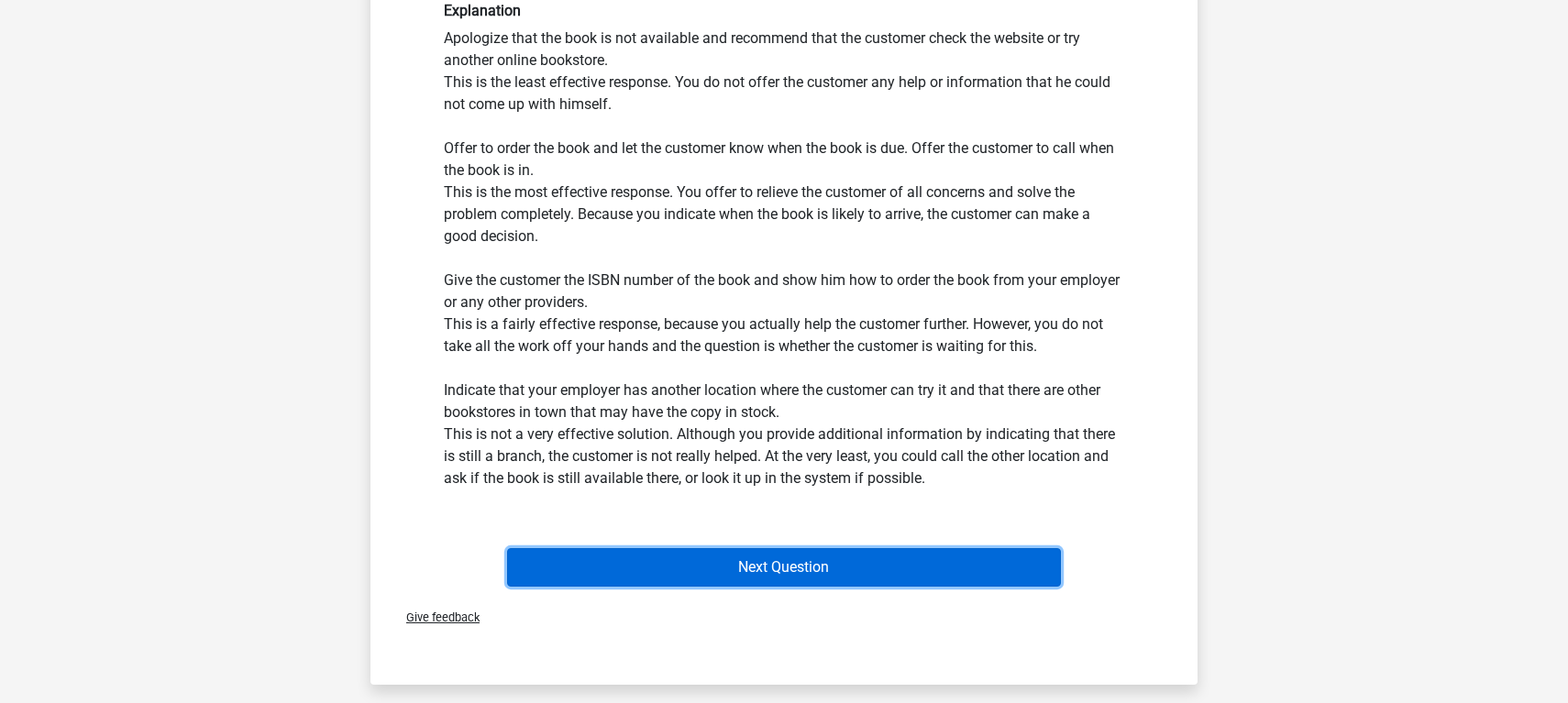
click at [787, 566] on button "Next Question" at bounding box center [784, 567] width 555 height 38
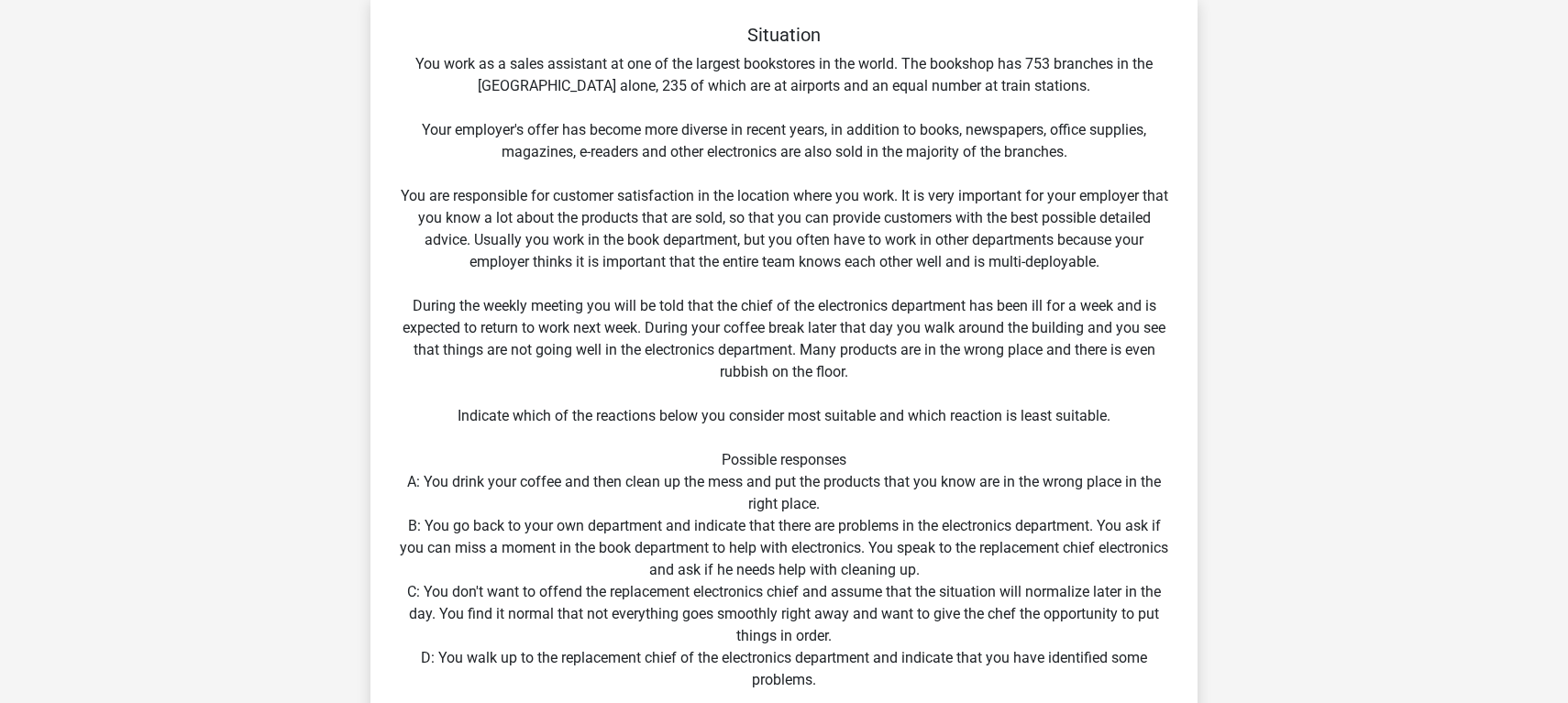
scroll to position [84, 0]
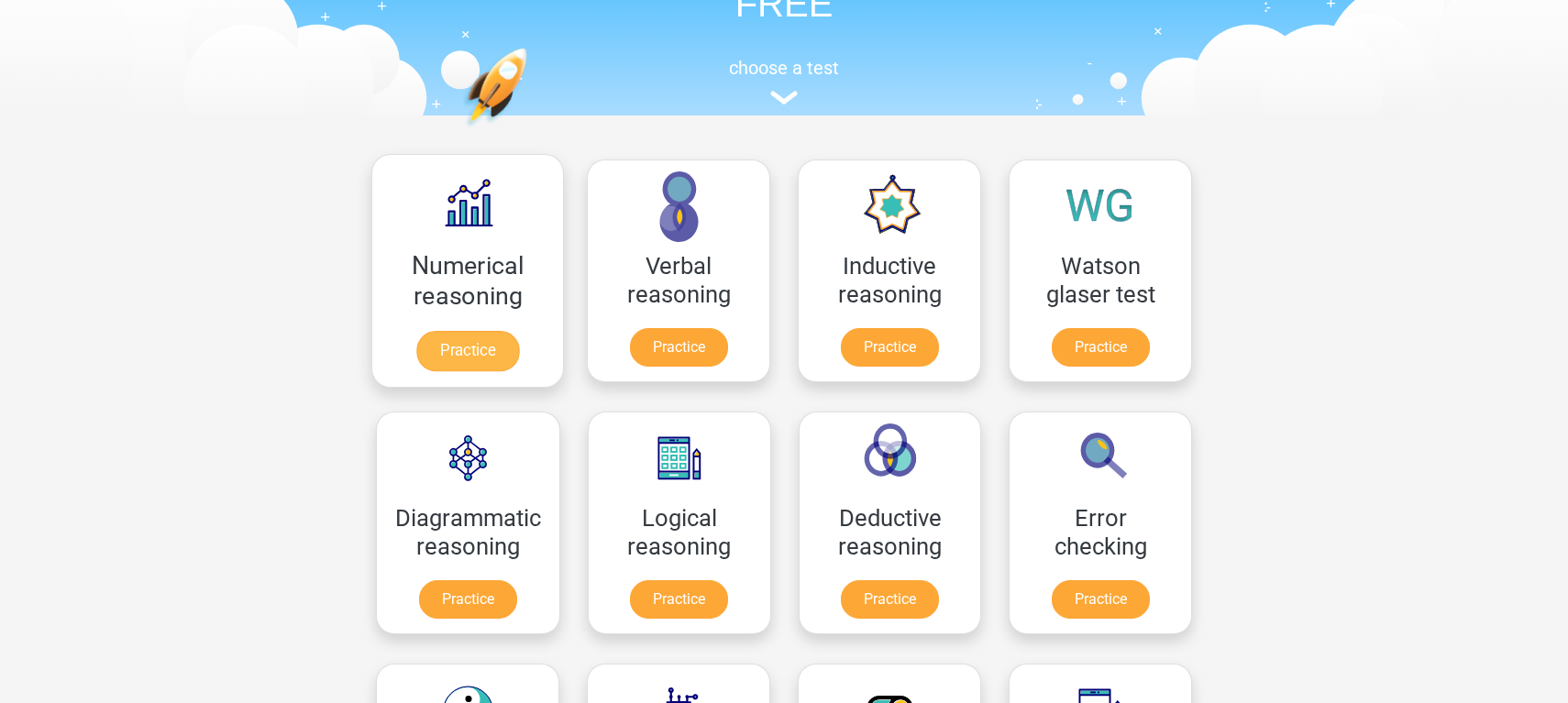
scroll to position [148, 0]
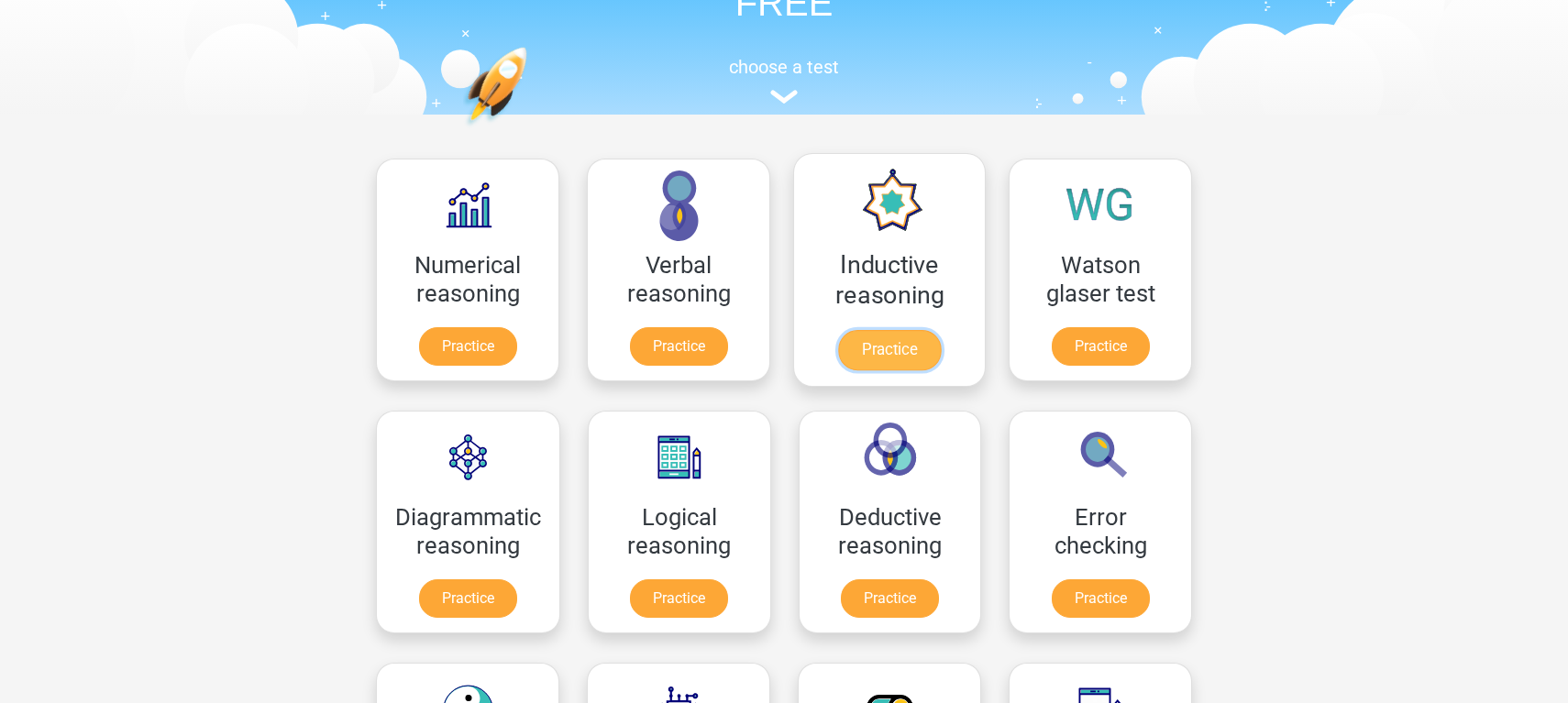
click at [896, 330] on link "Practice" at bounding box center [889, 350] width 102 height 40
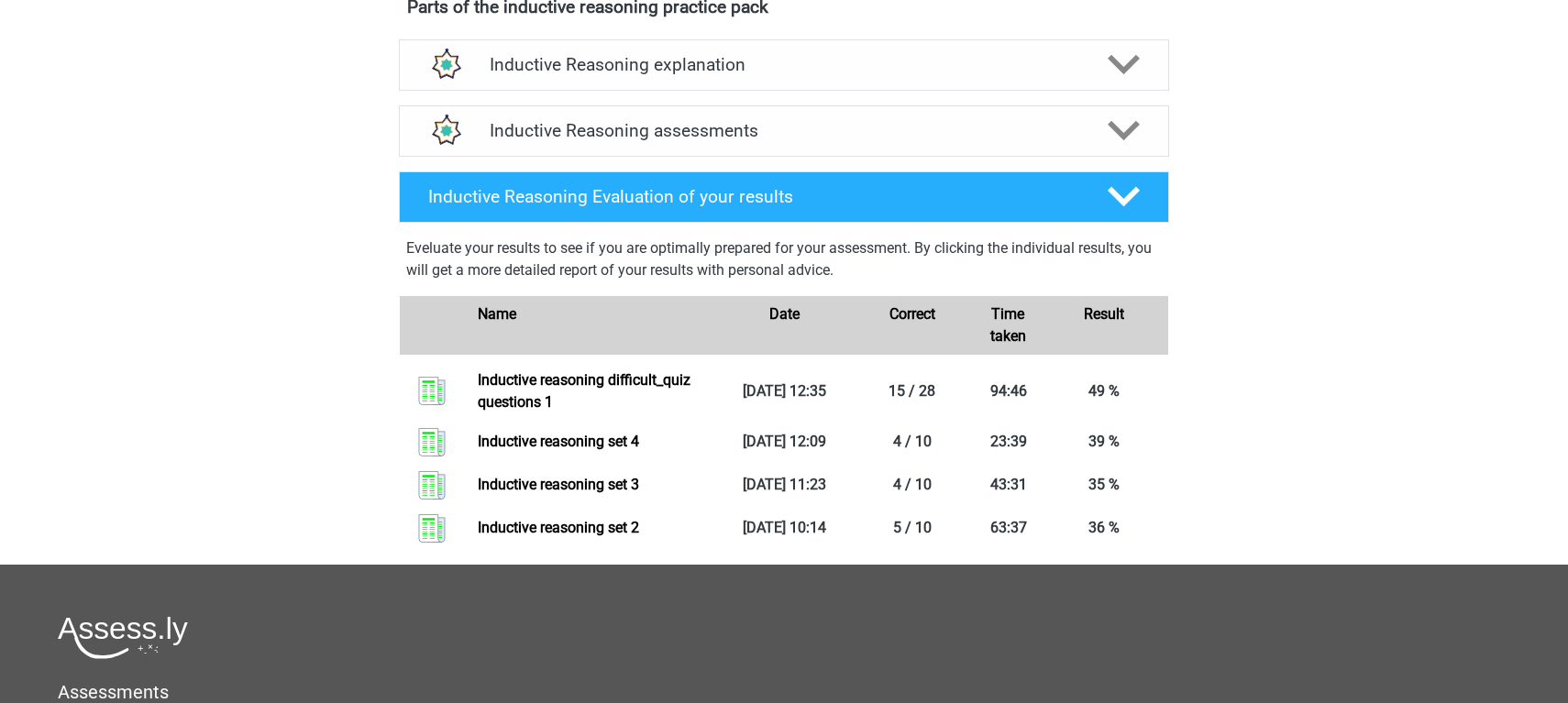
scroll to position [704, 0]
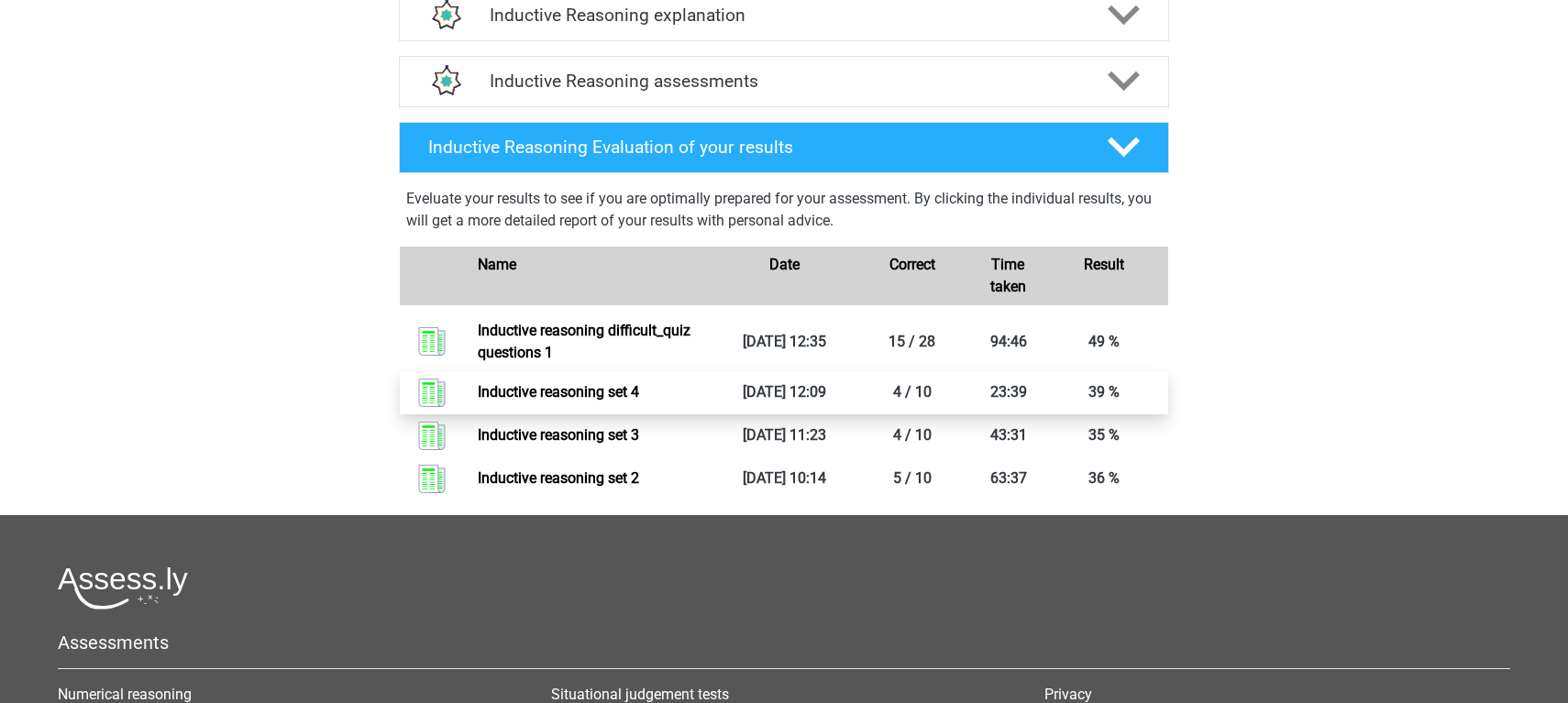
click at [633, 400] on link "Inductive reasoning set 4" at bounding box center [558, 392] width 161 height 17
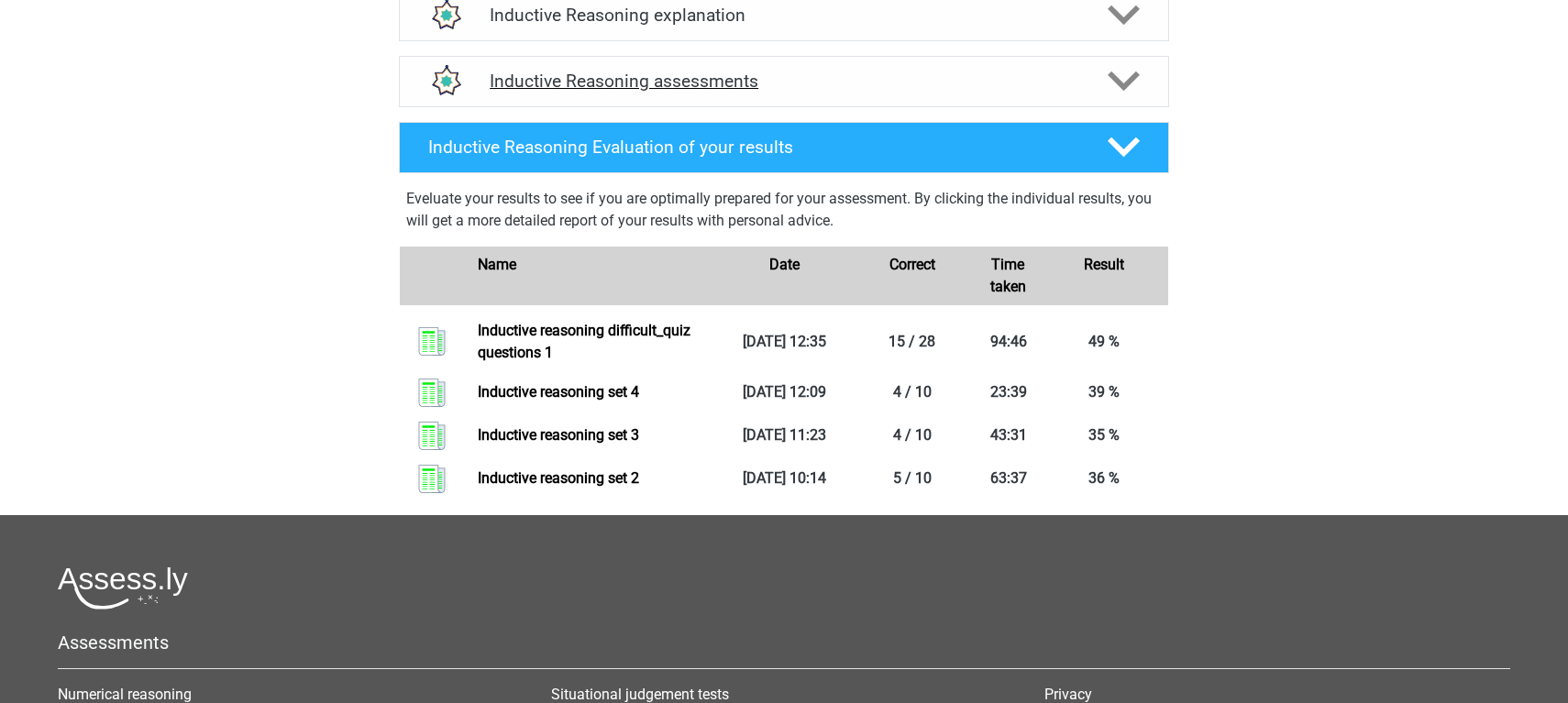
click at [1128, 92] on polygon at bounding box center [1124, 81] width 32 height 20
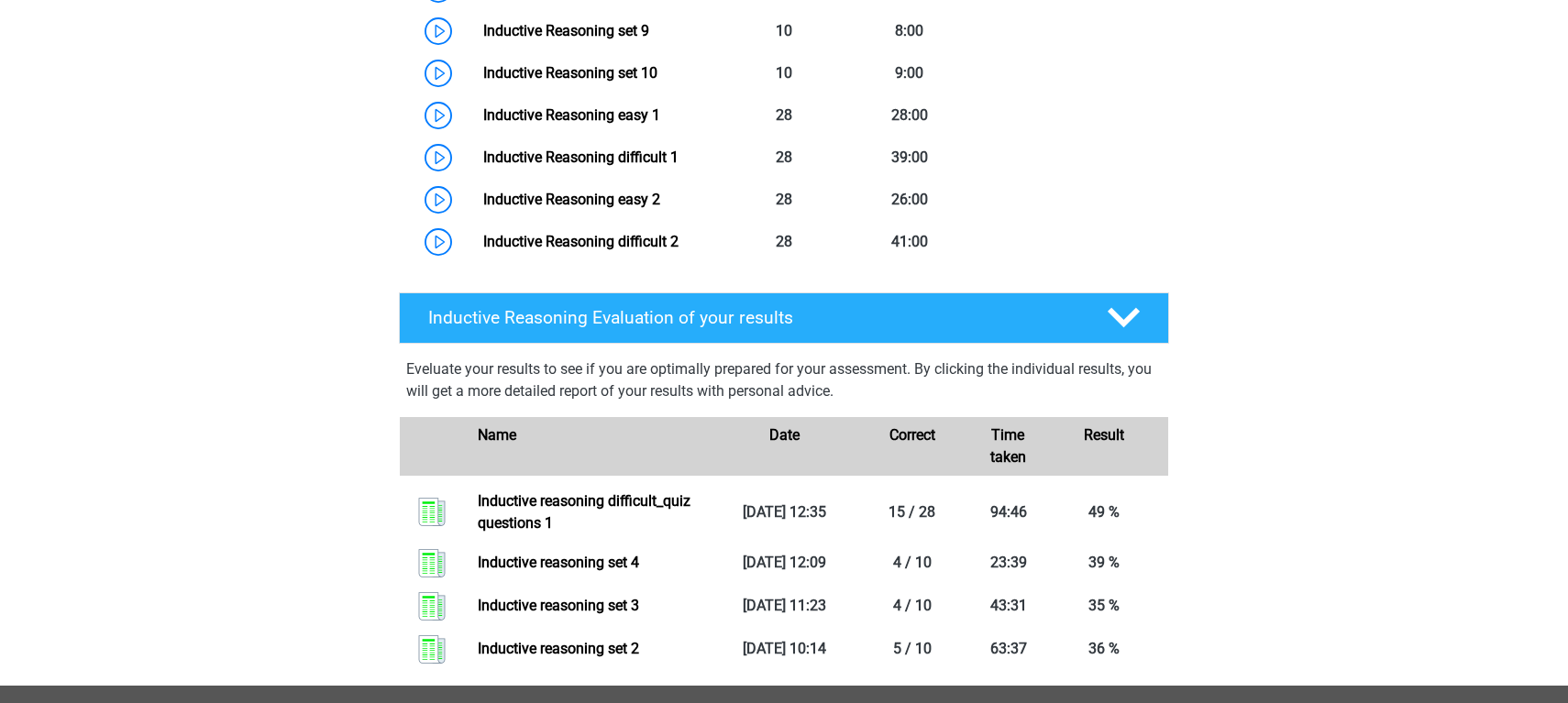
scroll to position [1260, 0]
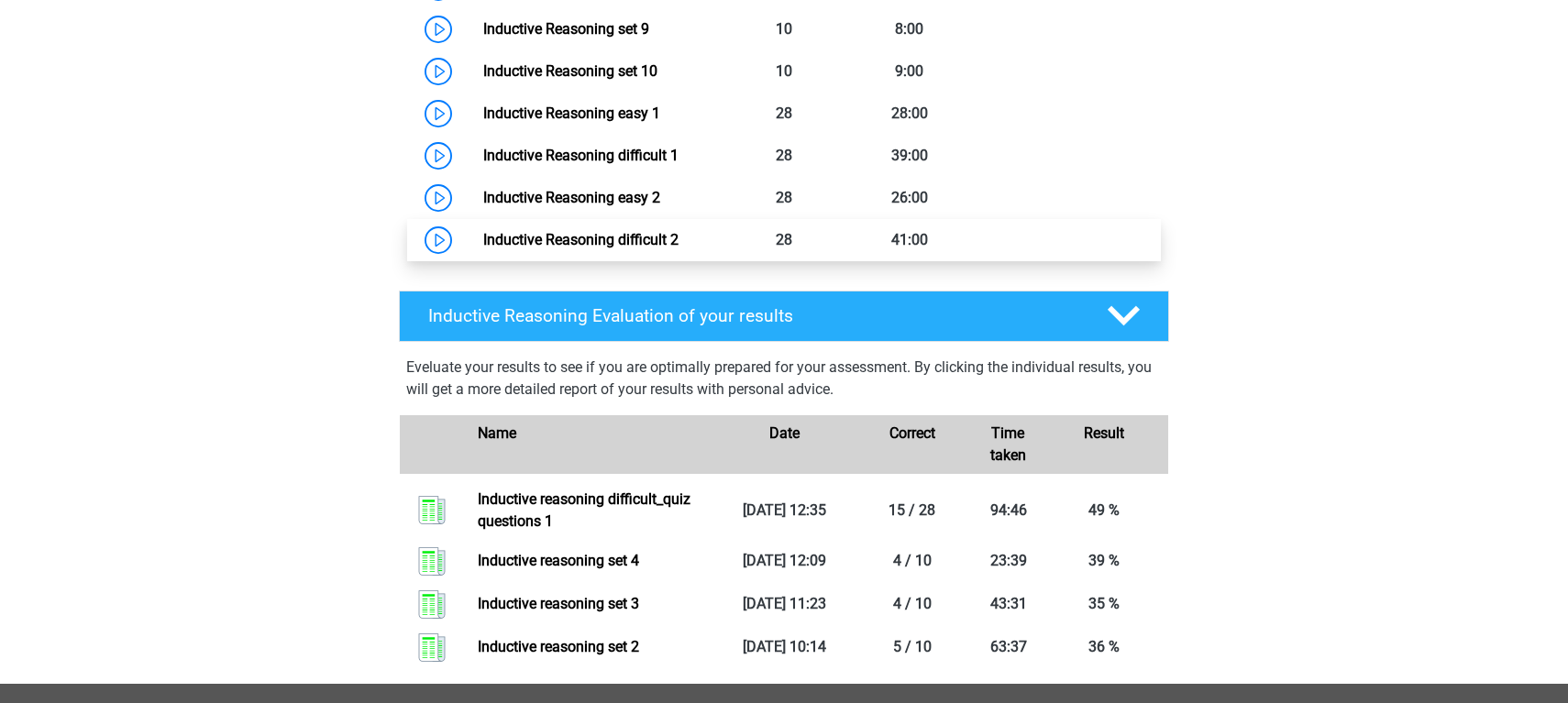
click at [647, 248] on link "Inductive Reasoning difficult 2" at bounding box center [581, 240] width 195 height 17
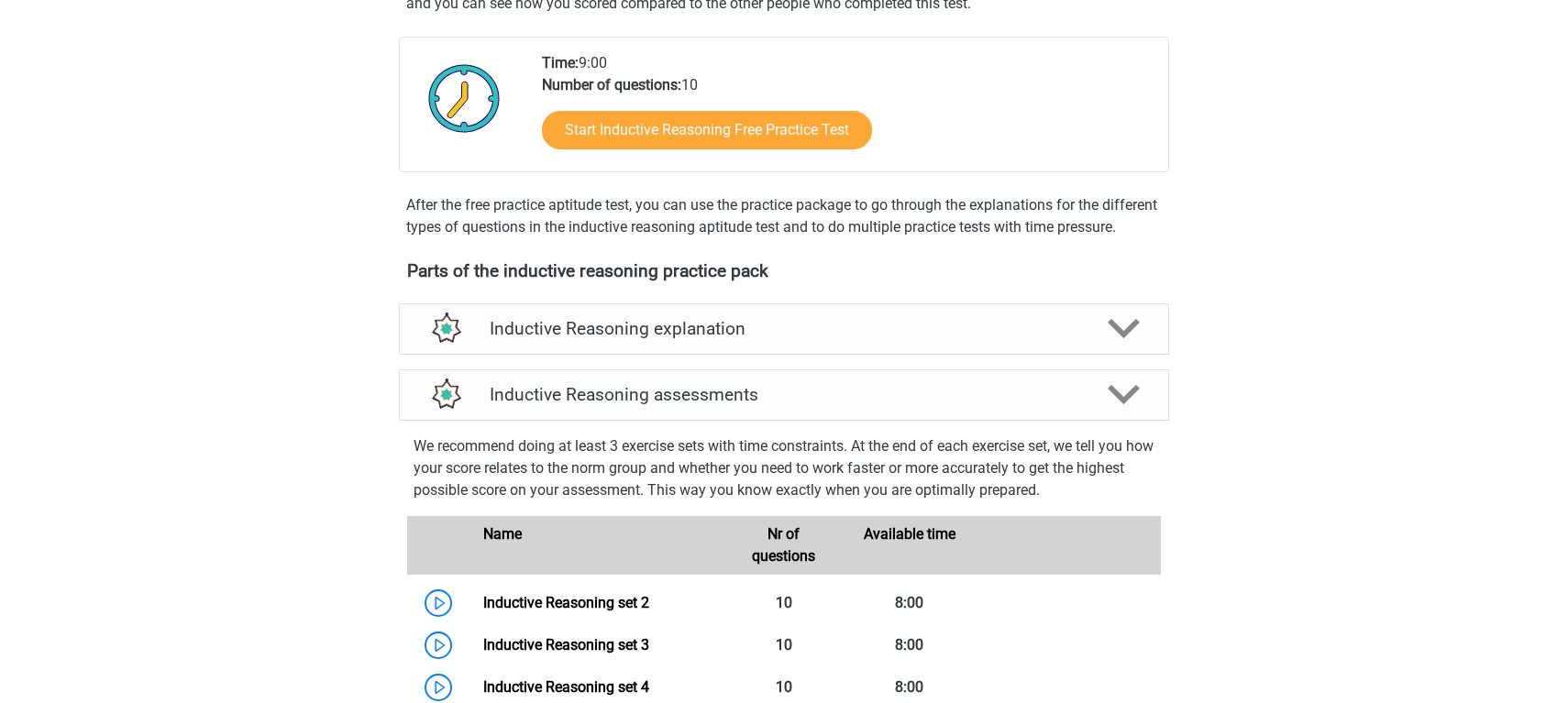
scroll to position [0, 0]
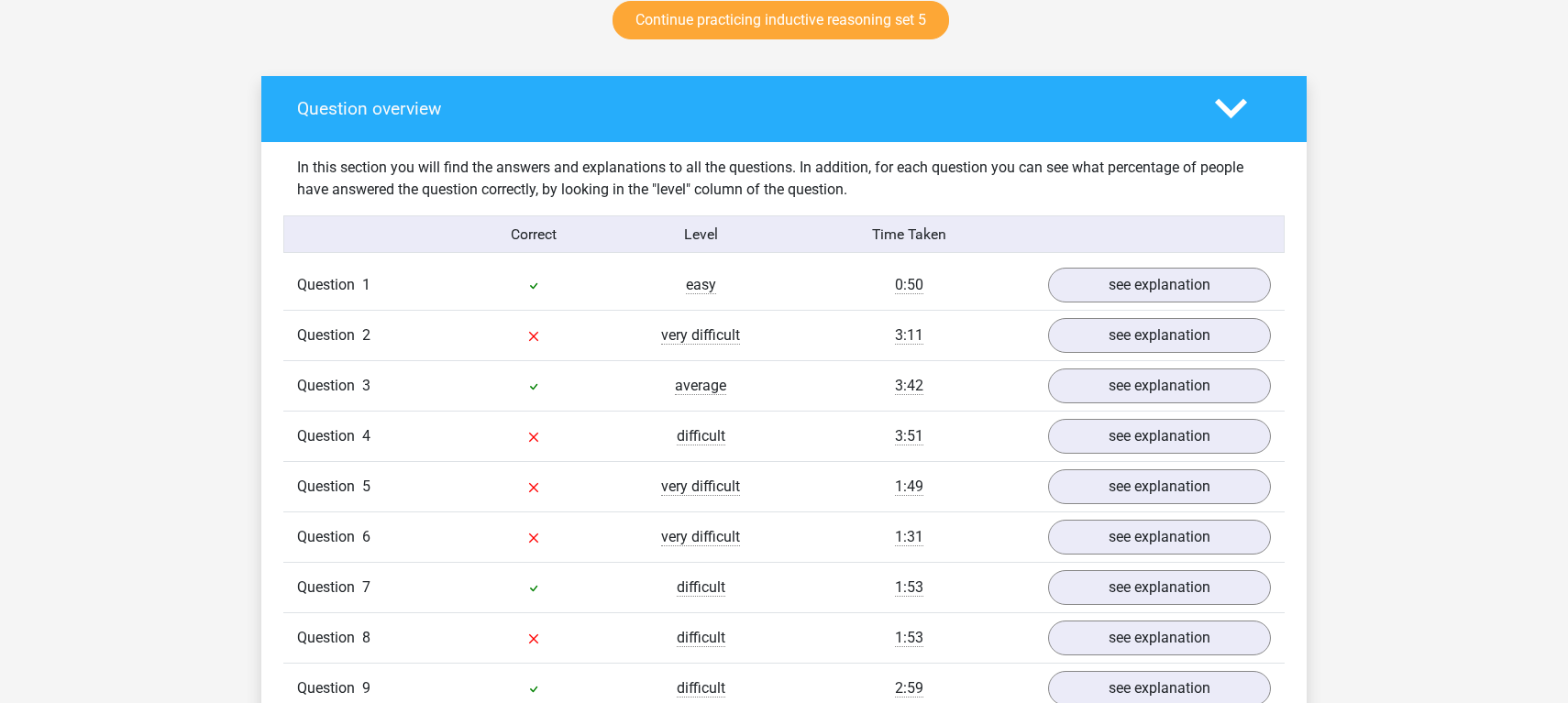
scroll to position [1062, 0]
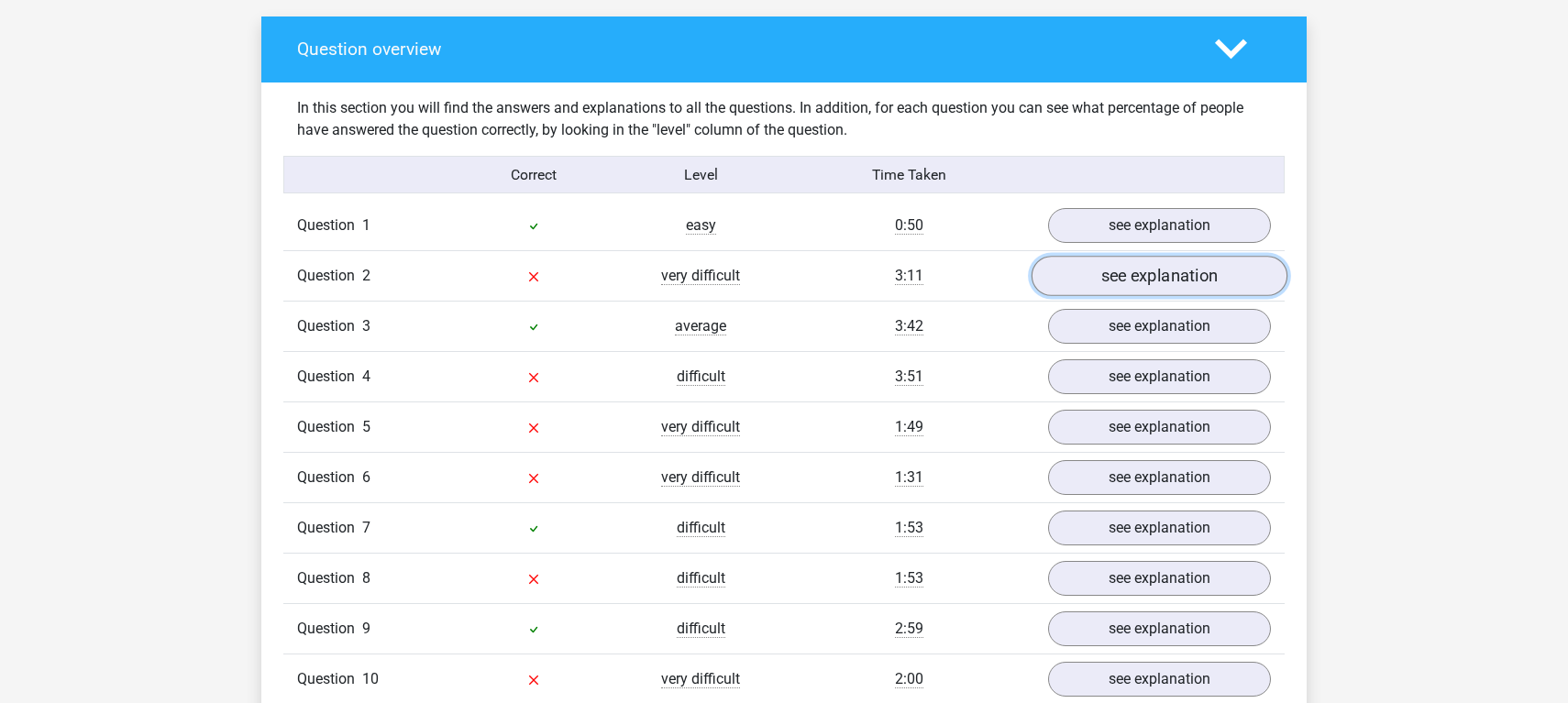
click at [1099, 276] on link "see explanation" at bounding box center [1160, 277] width 256 height 40
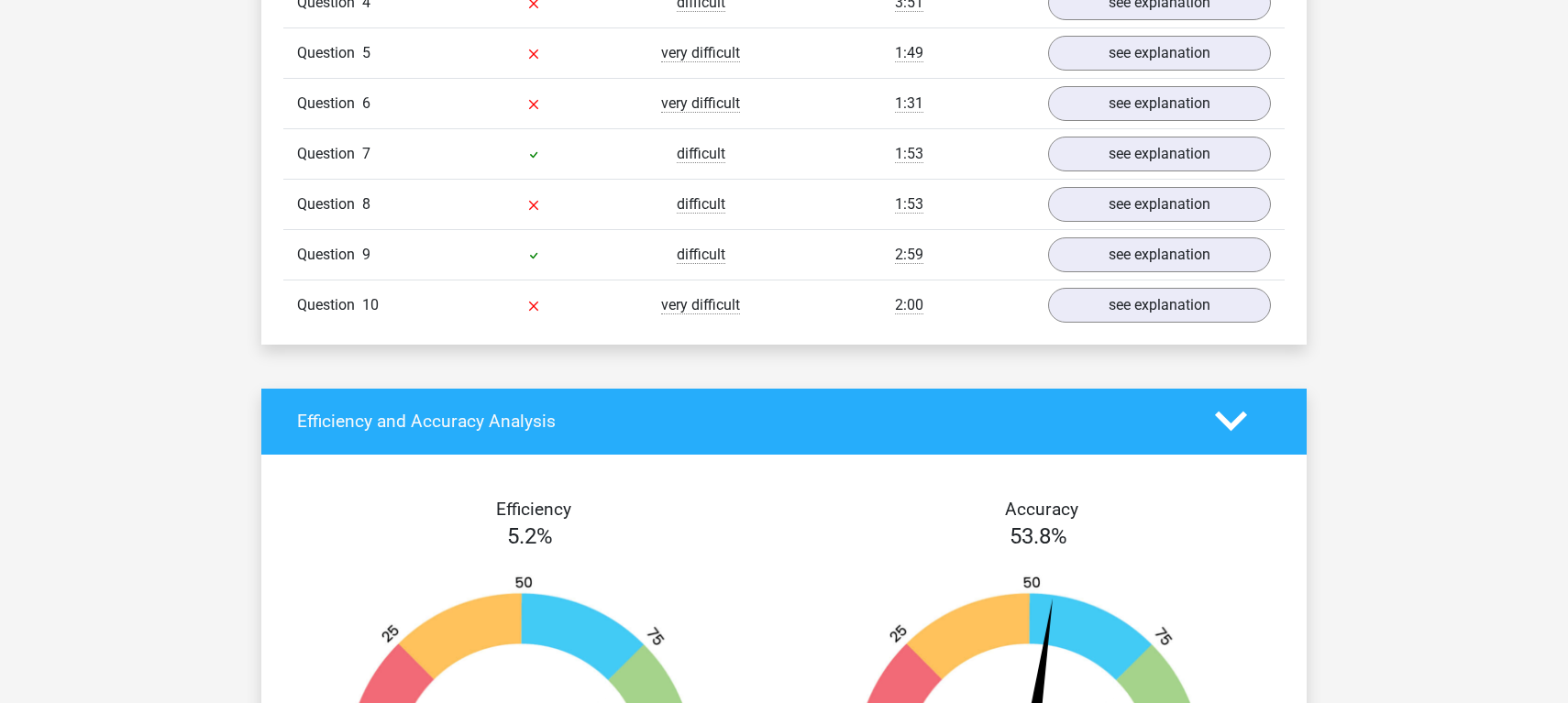
scroll to position [2545, 0]
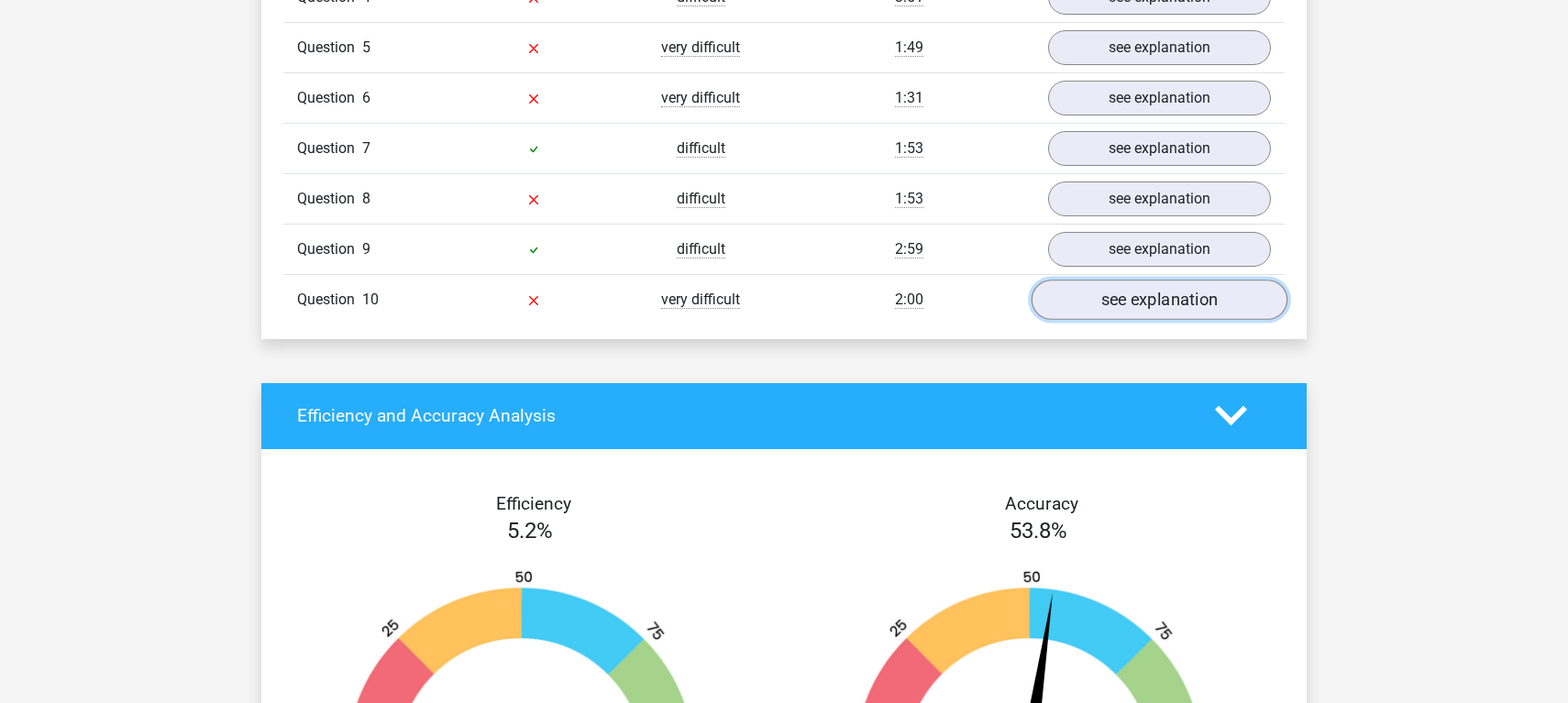
click at [1157, 304] on link "see explanation" at bounding box center [1160, 300] width 256 height 40
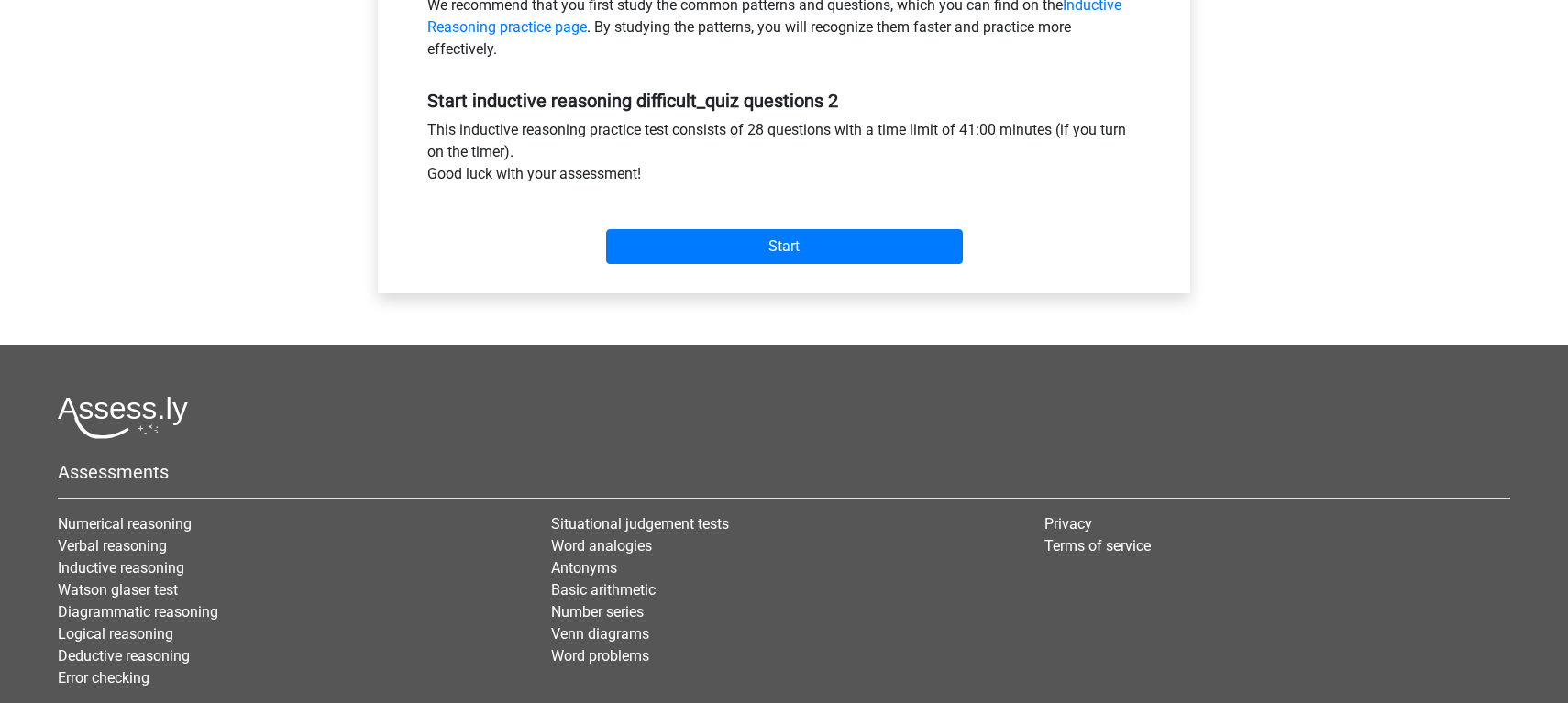
scroll to position [745, 0]
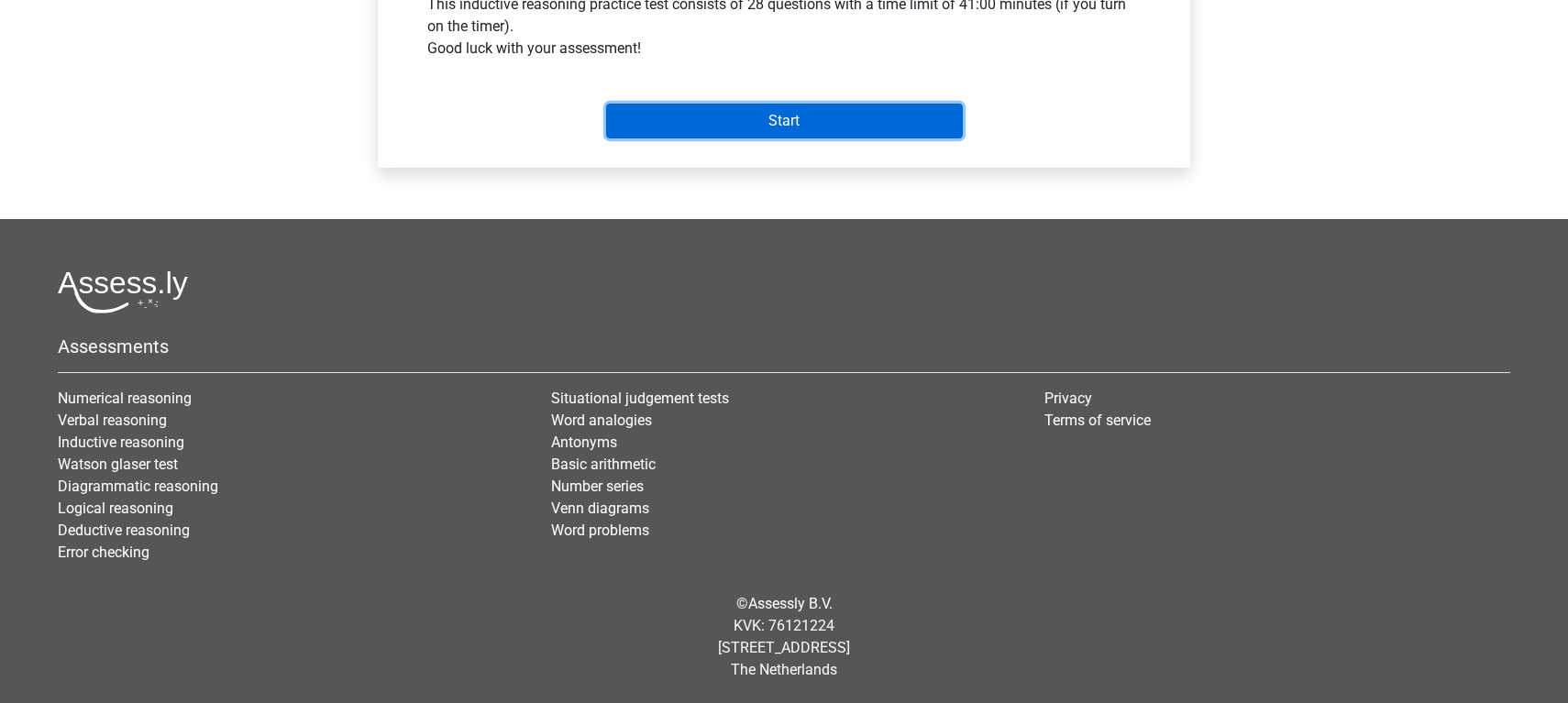
click at [807, 122] on input "Start" at bounding box center [784, 120] width 356 height 34
